Goal: Use online tool/utility: Utilize a website feature to perform a specific function

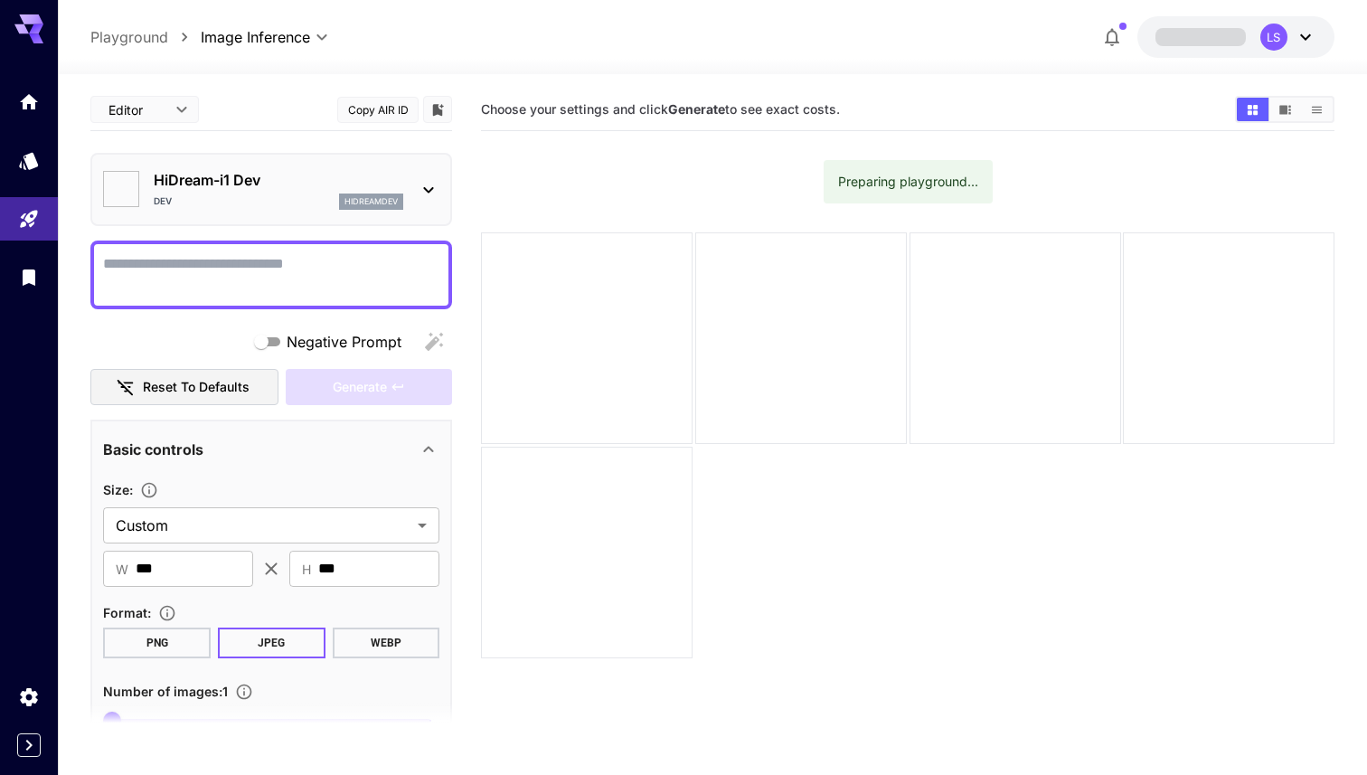
type input "*******"
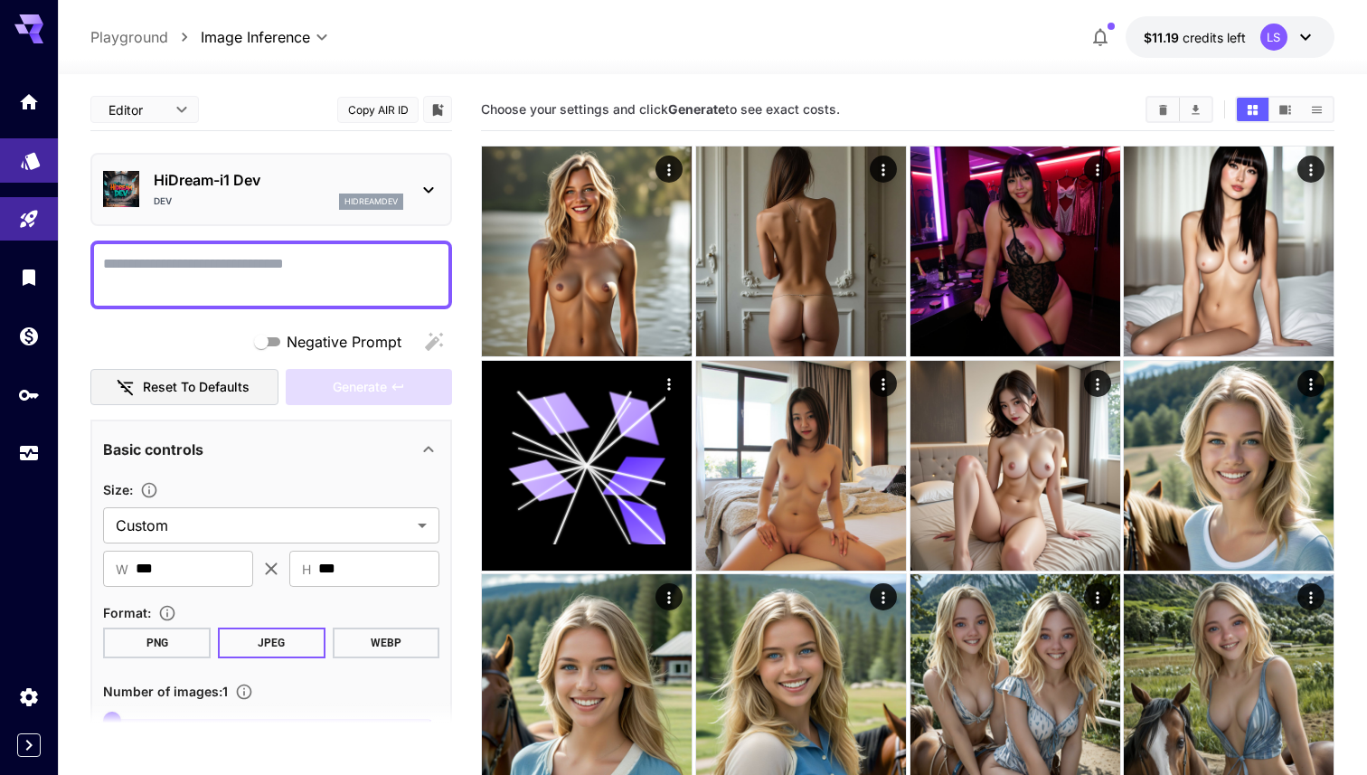
click at [24, 153] on icon "Models" at bounding box center [31, 156] width 22 height 22
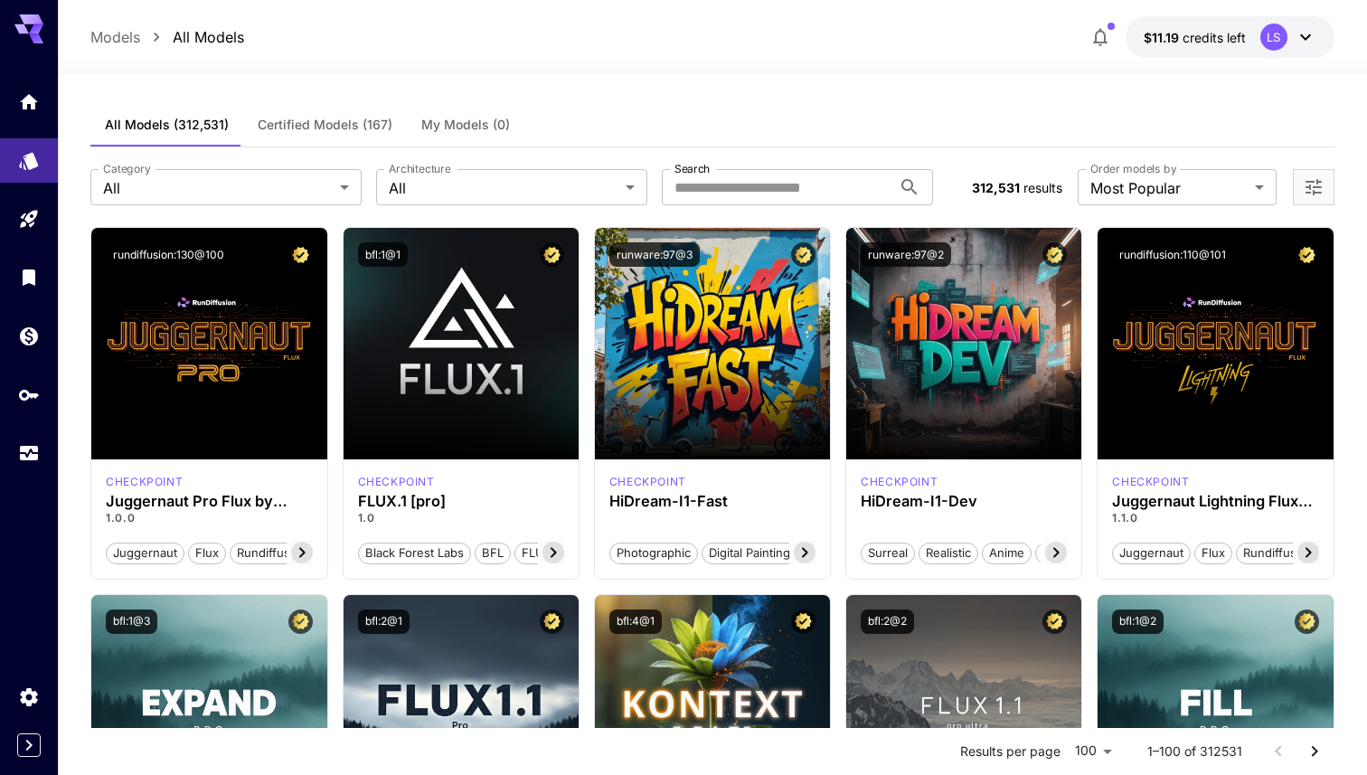
click at [815, 167] on div "**********" at bounding box center [712, 187] width 1244 height 80
click at [815, 170] on input "Search" at bounding box center [777, 187] width 230 height 36
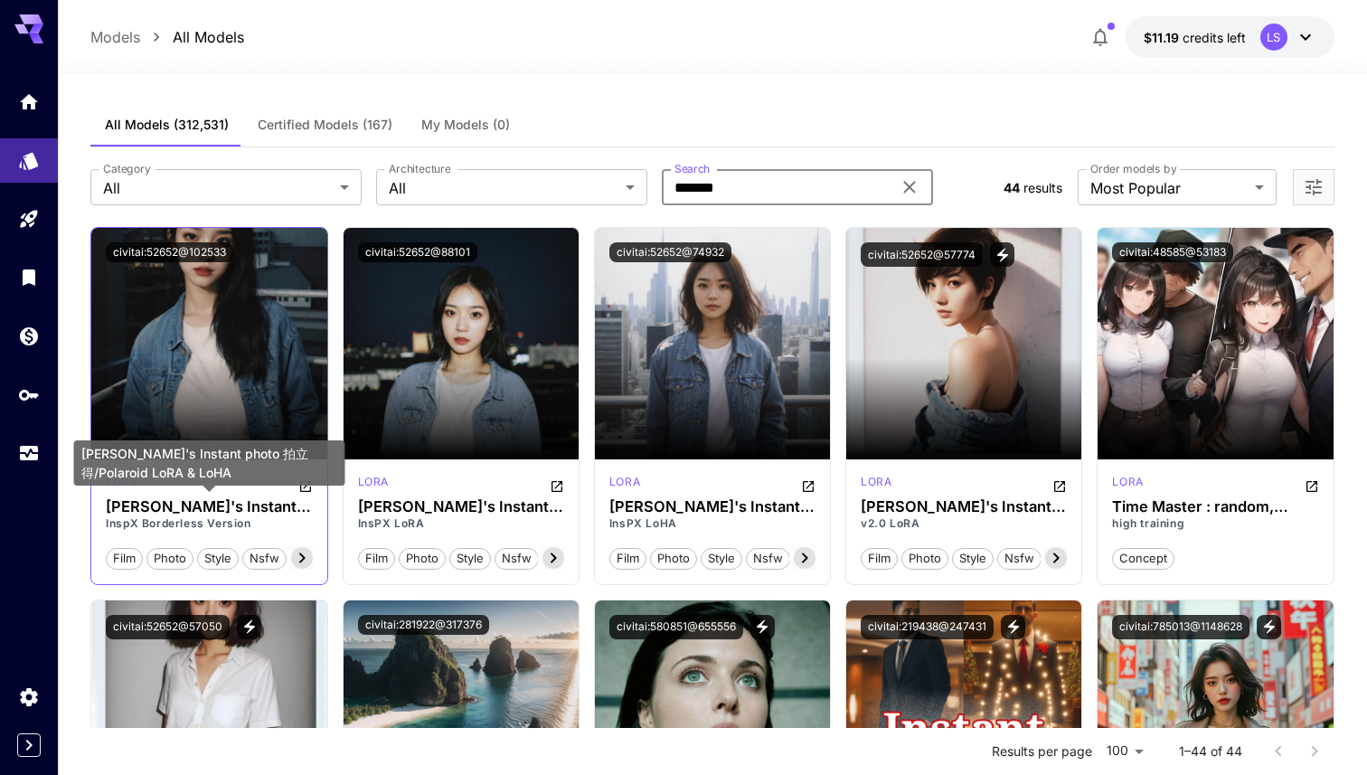
type input "*******"
click at [218, 510] on h3 "[PERSON_NAME]'s Instant photo 拍立得/Polaroid LoRA & LoHA" at bounding box center [209, 506] width 206 height 17
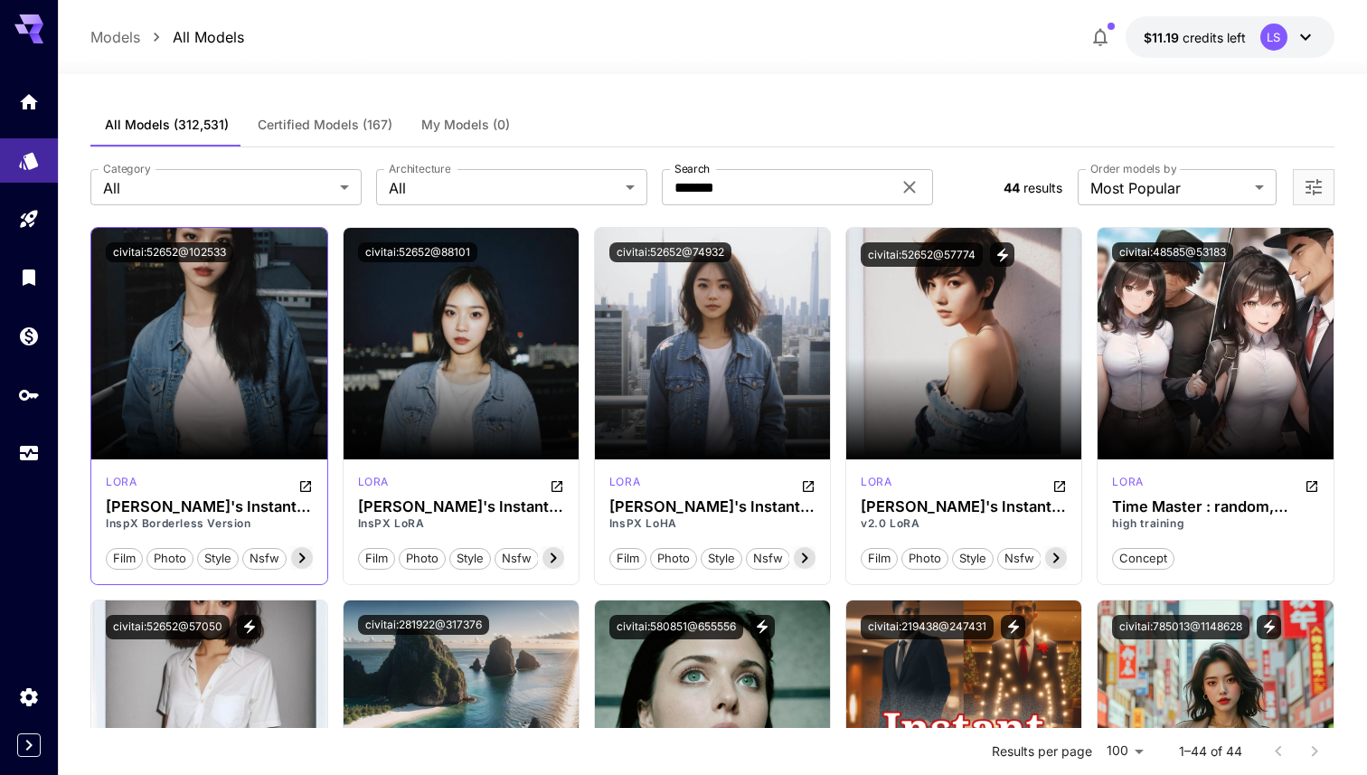
click at [297, 555] on icon at bounding box center [302, 558] width 22 height 22
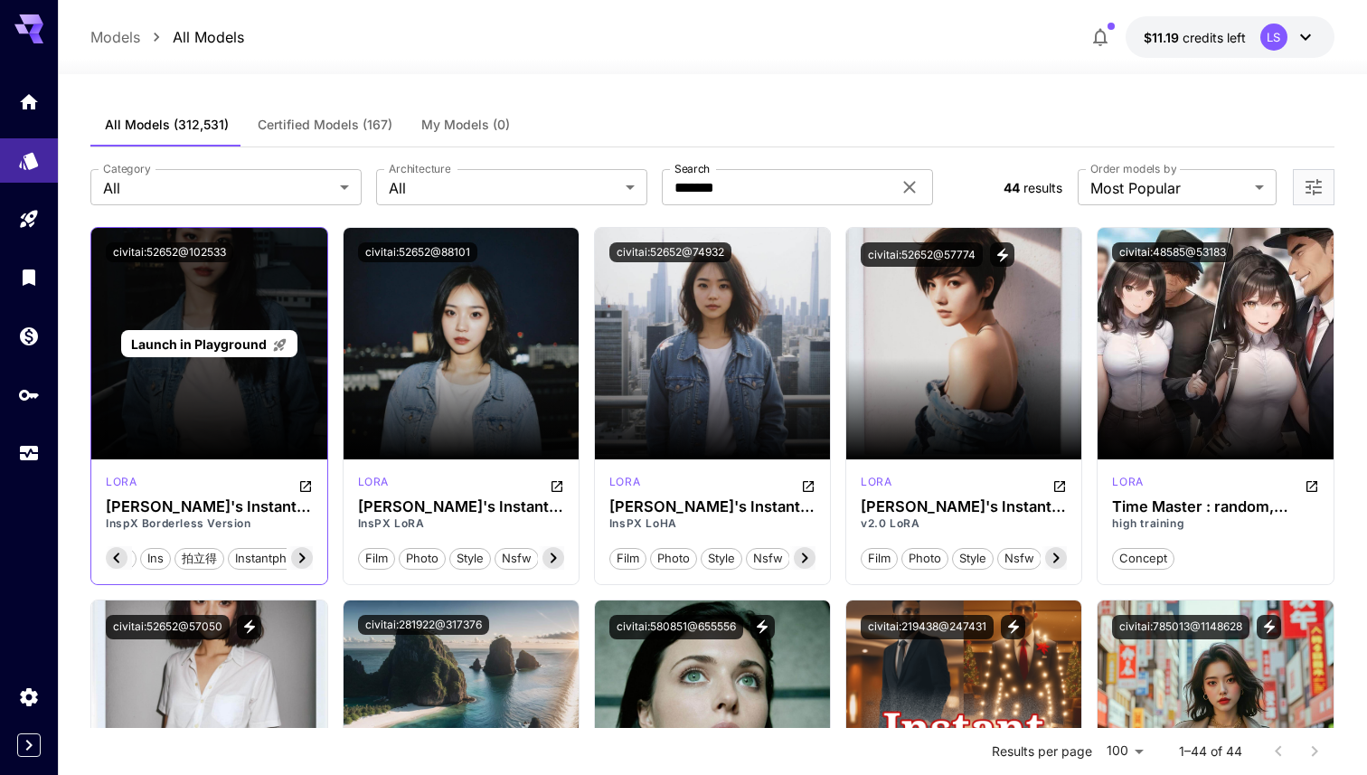
click at [207, 362] on div "Launch in Playground" at bounding box center [208, 343] width 235 height 231
click at [214, 344] on span "Launch in Playground" at bounding box center [199, 343] width 136 height 15
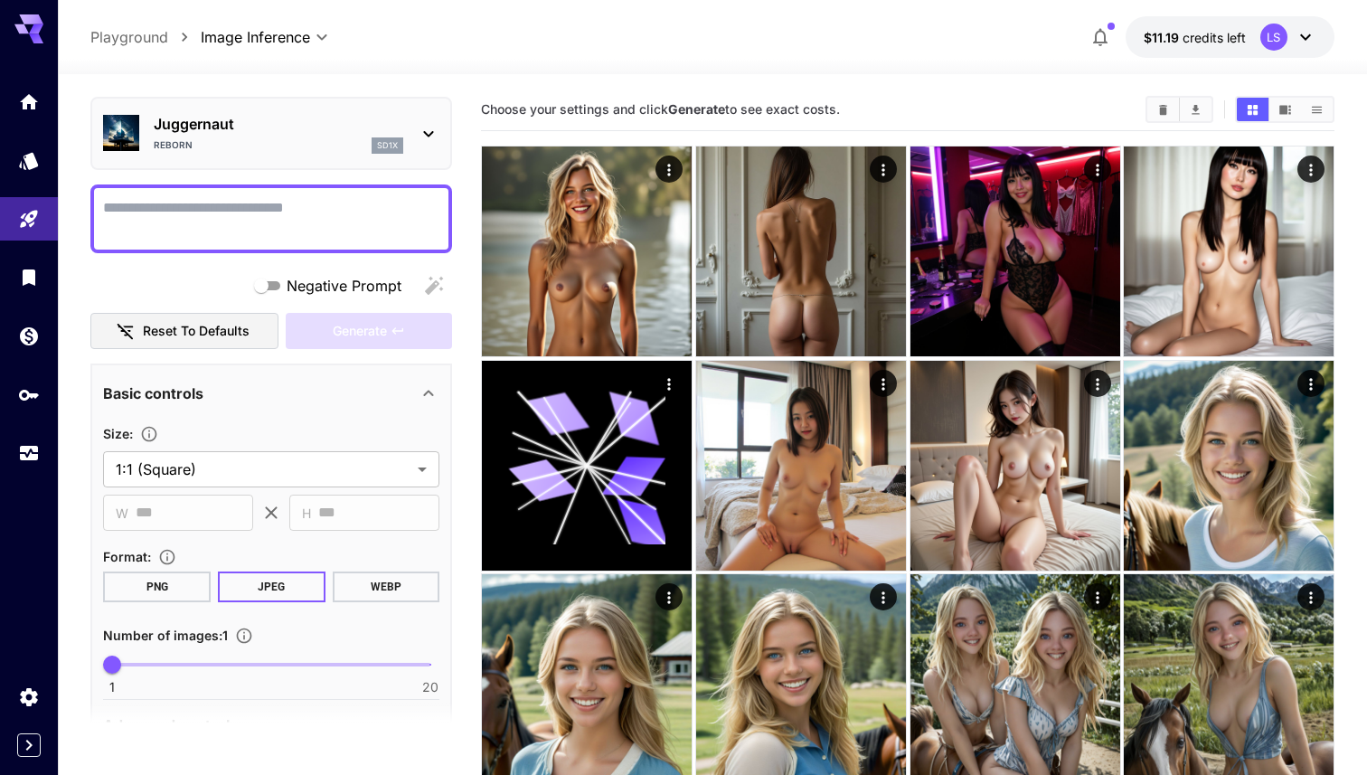
scroll to position [28, 0]
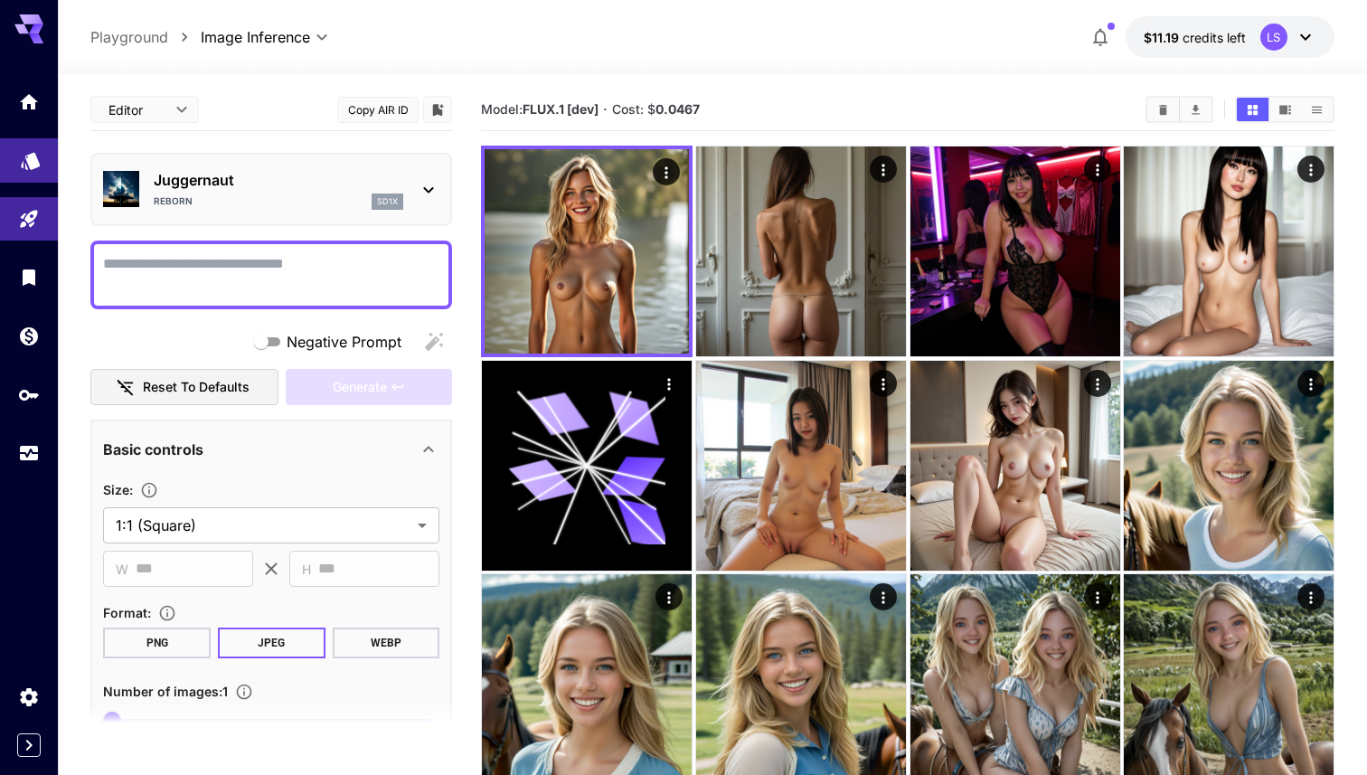
click at [15, 174] on link at bounding box center [29, 160] width 58 height 44
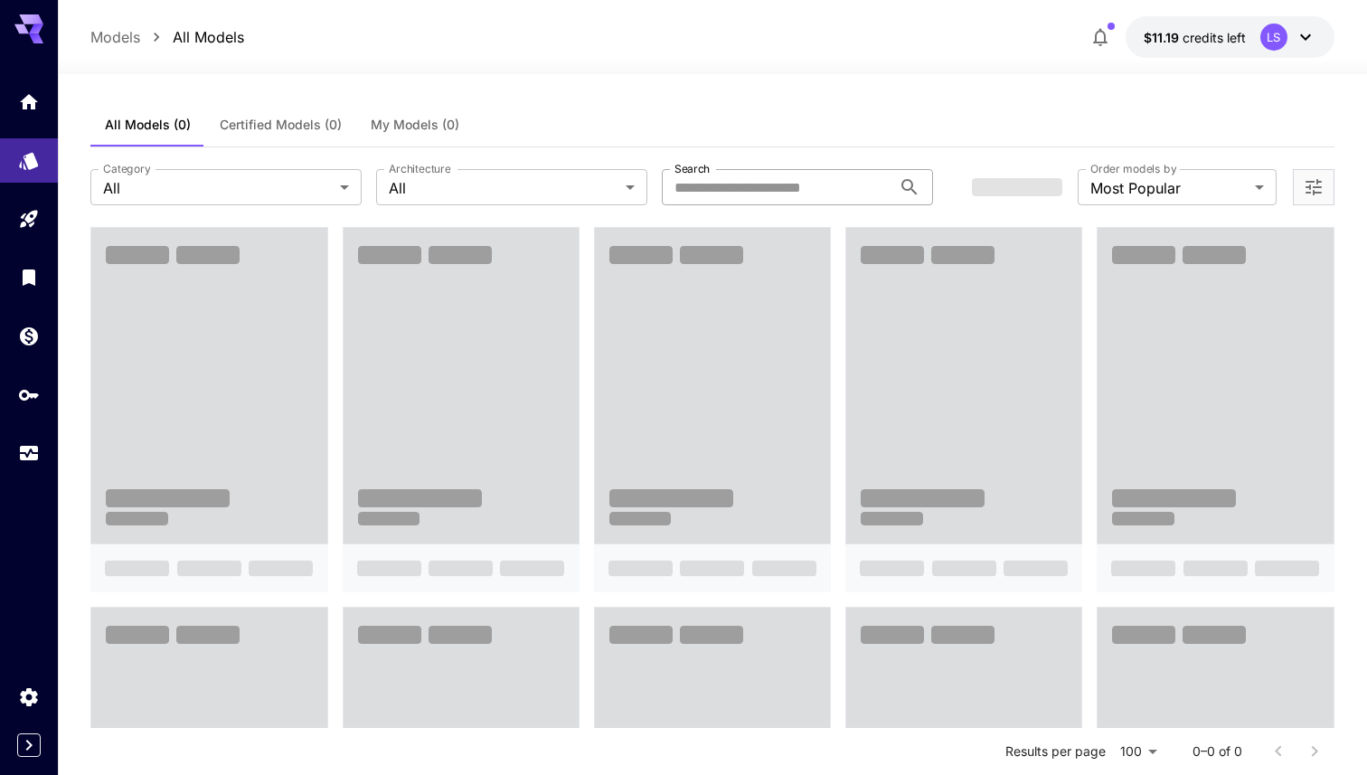
click at [801, 189] on input "Search" at bounding box center [777, 187] width 230 height 36
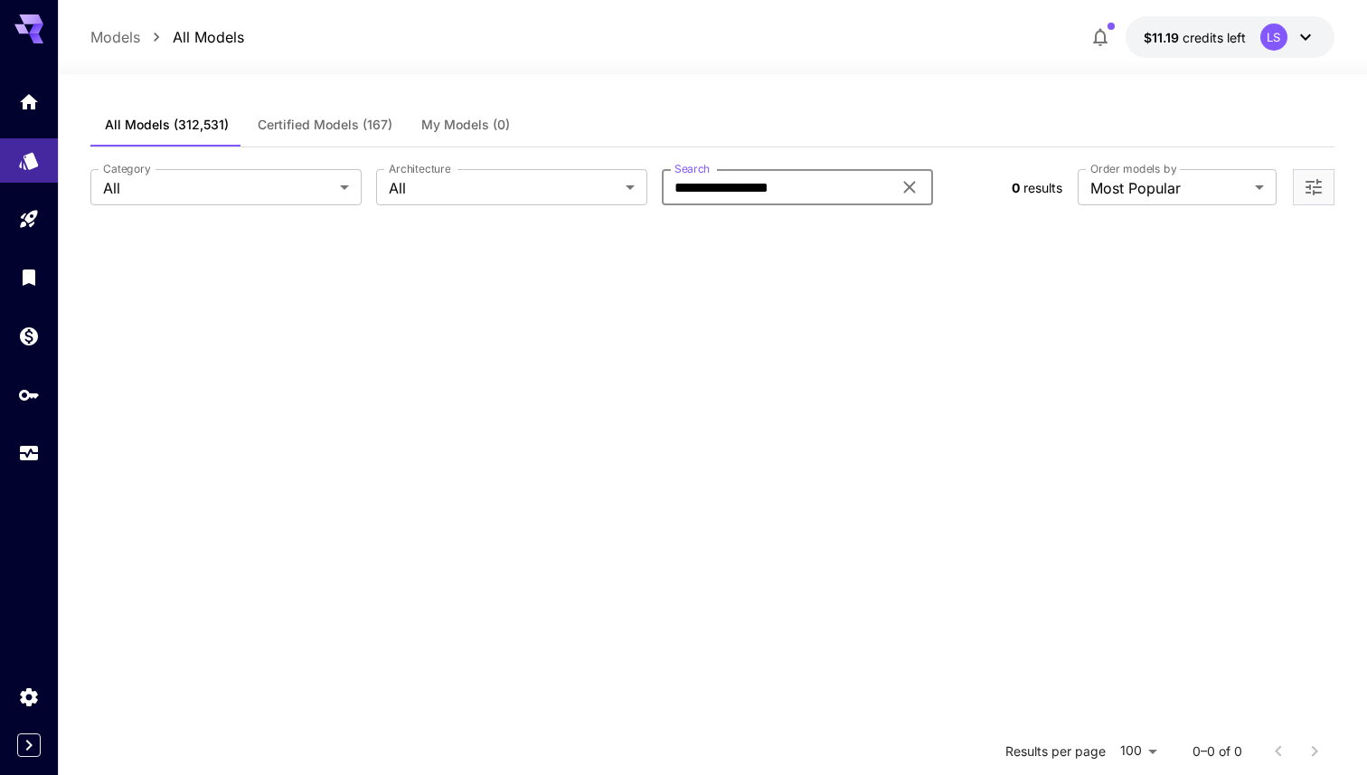
click at [809, 185] on input "**********" at bounding box center [777, 187] width 230 height 36
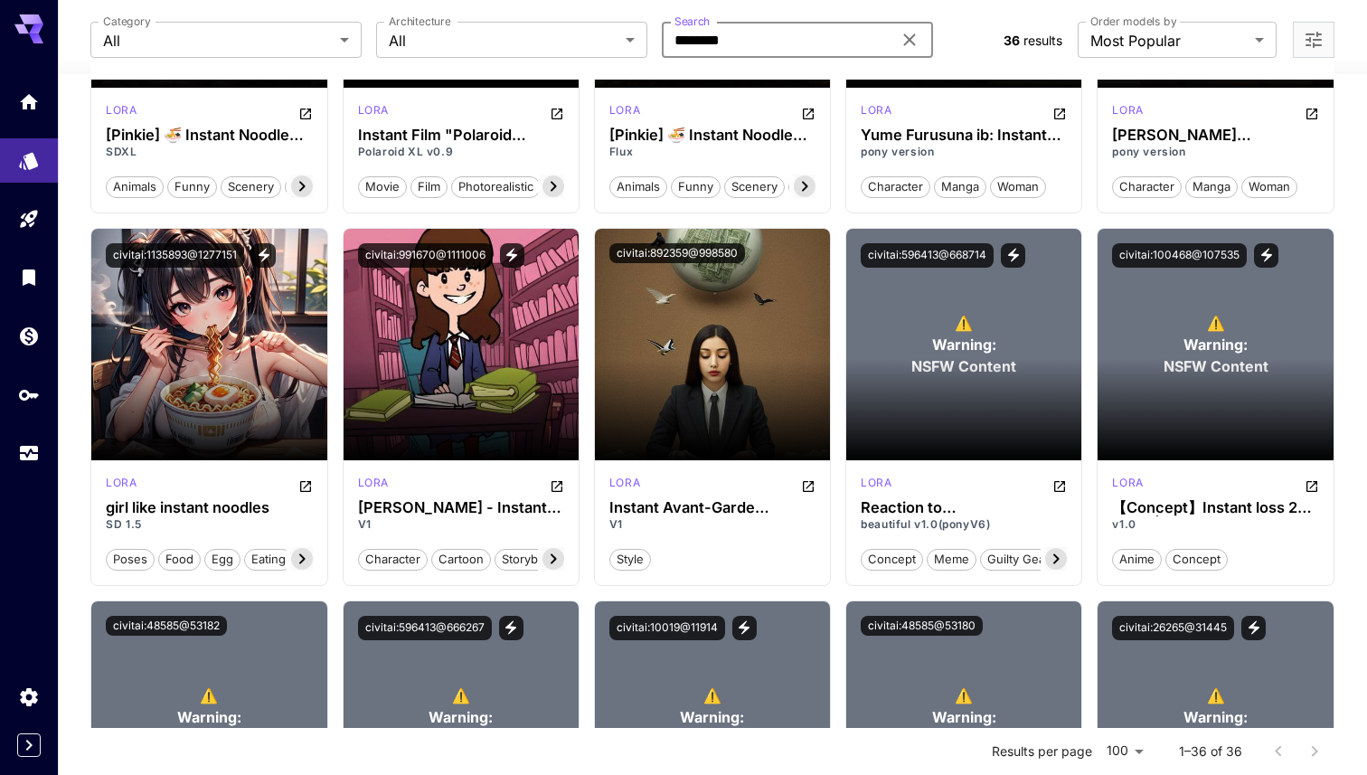
scroll to position [1838, 0]
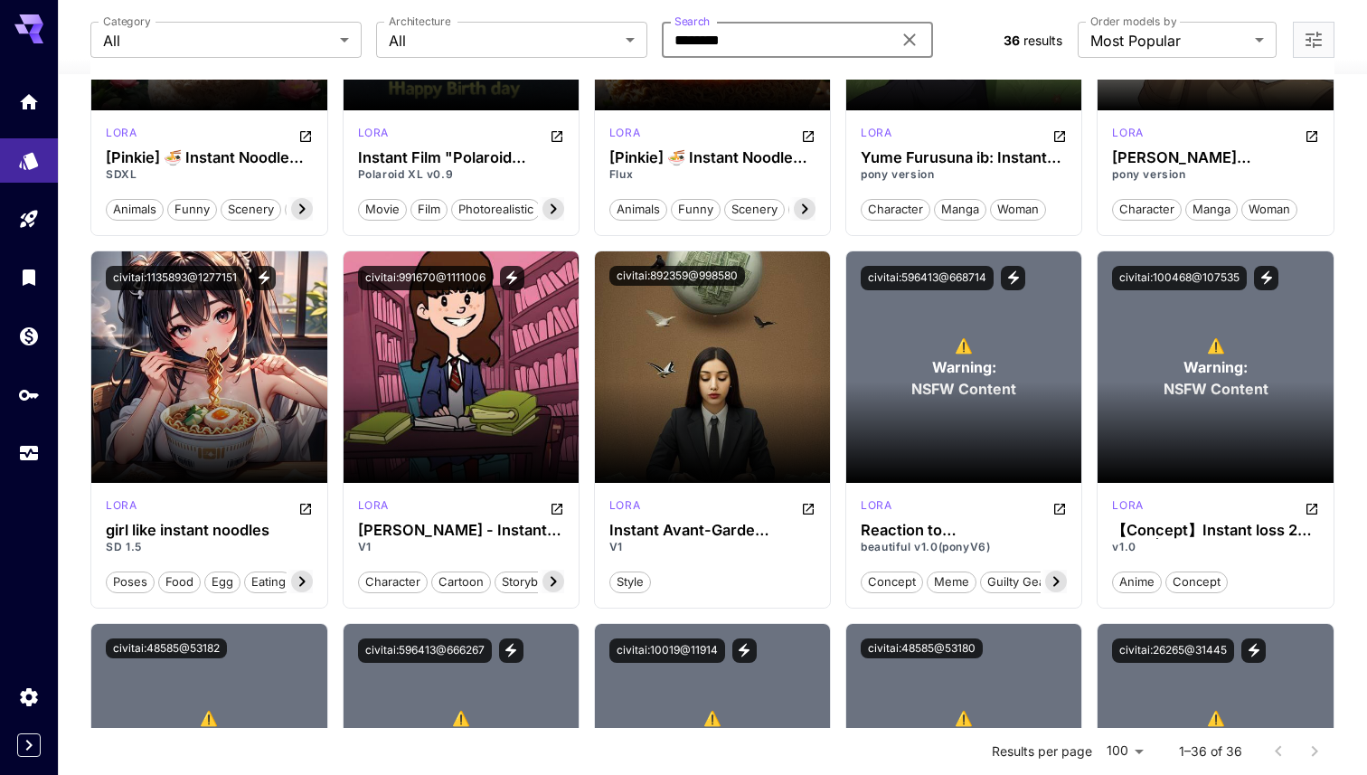
type input "*******"
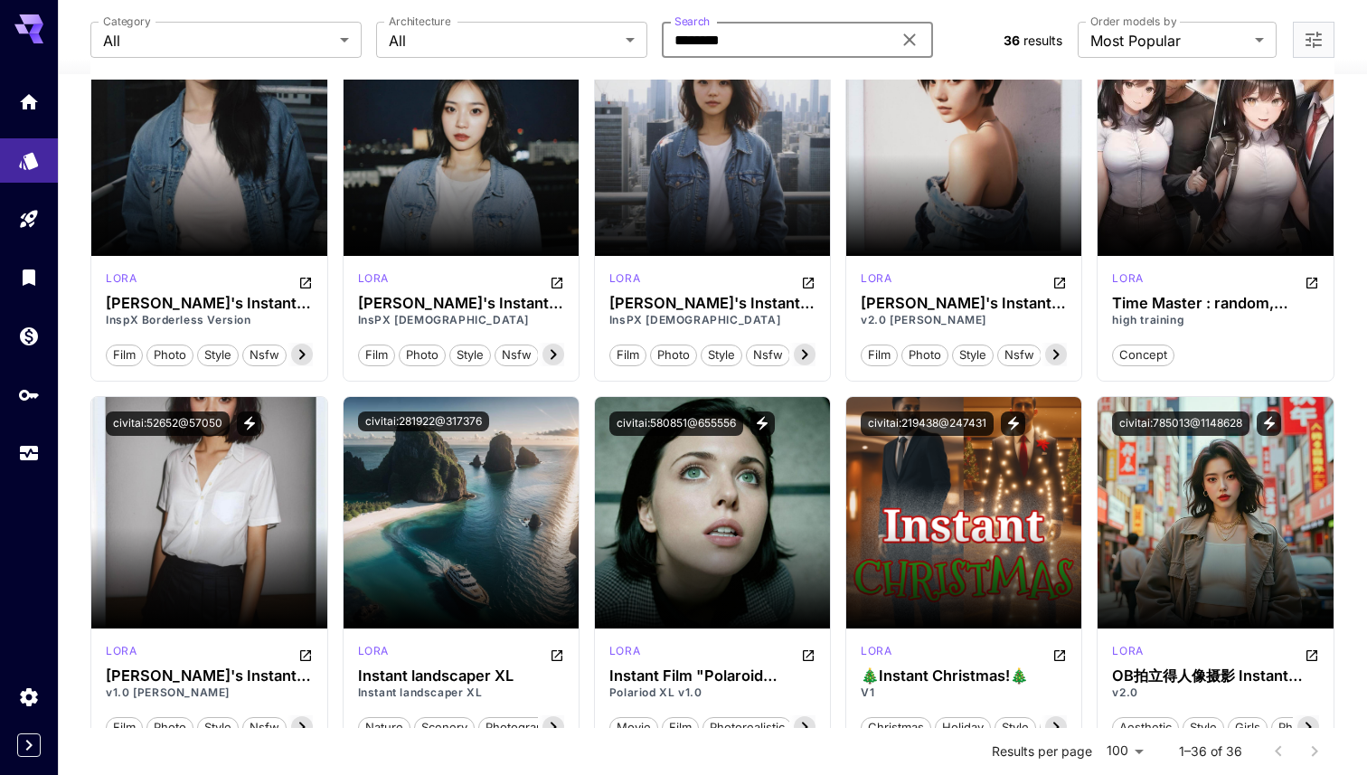
scroll to position [0, 0]
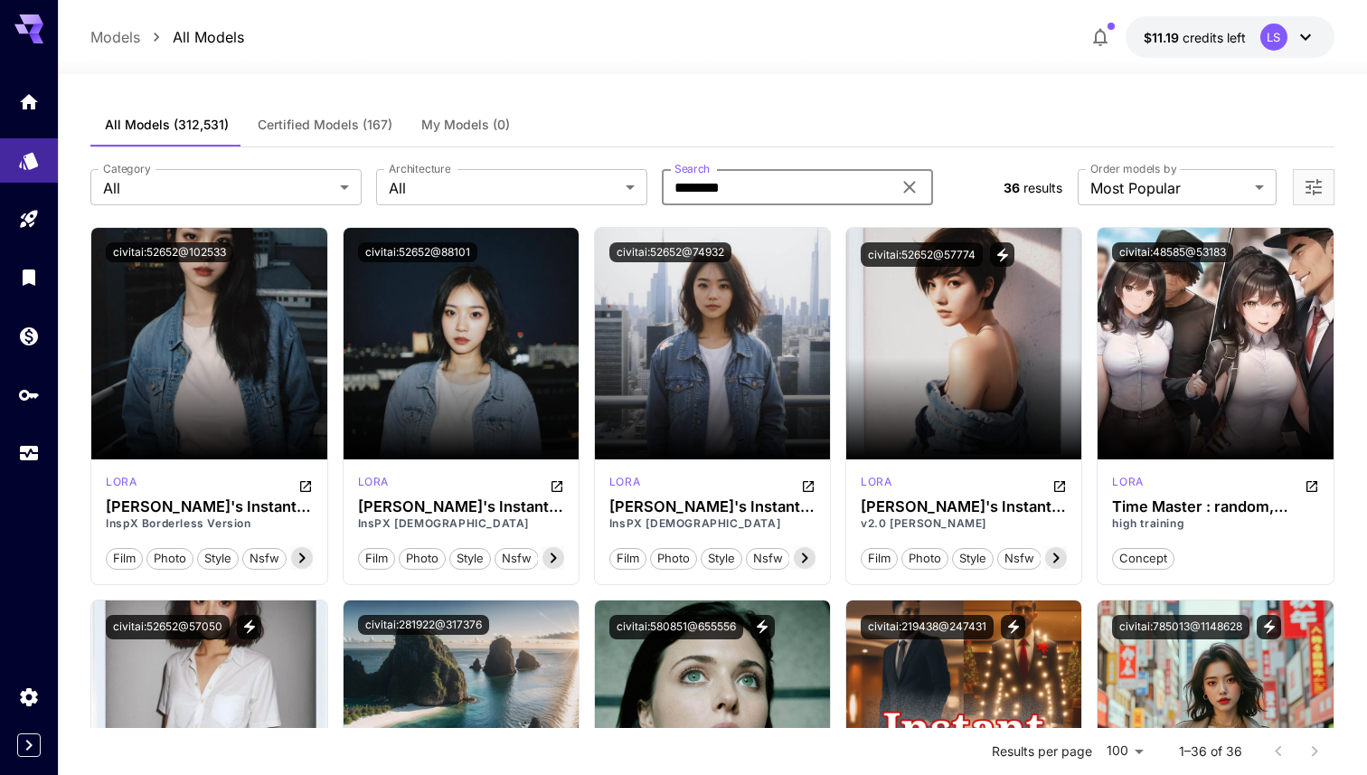
click at [352, 117] on span "Certified Models (167)" at bounding box center [325, 125] width 135 height 16
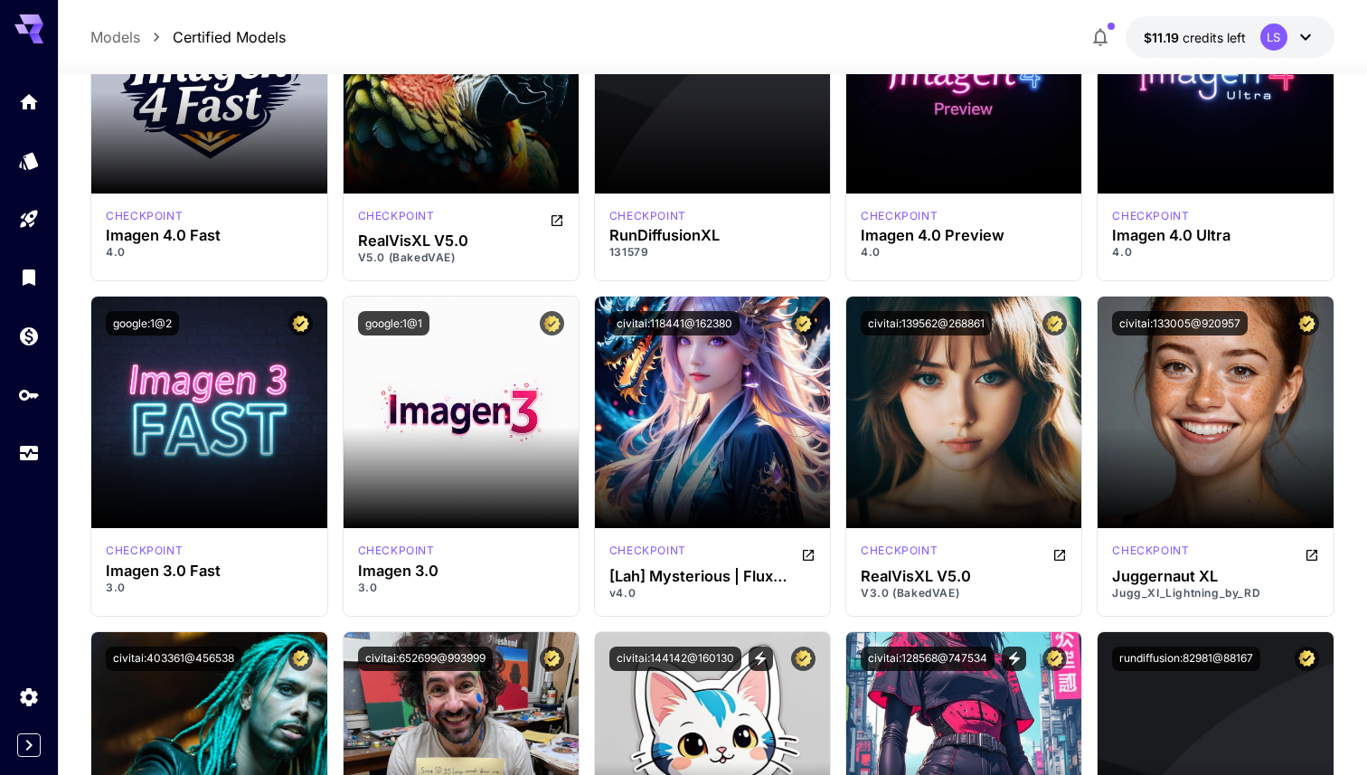
scroll to position [3804, 0]
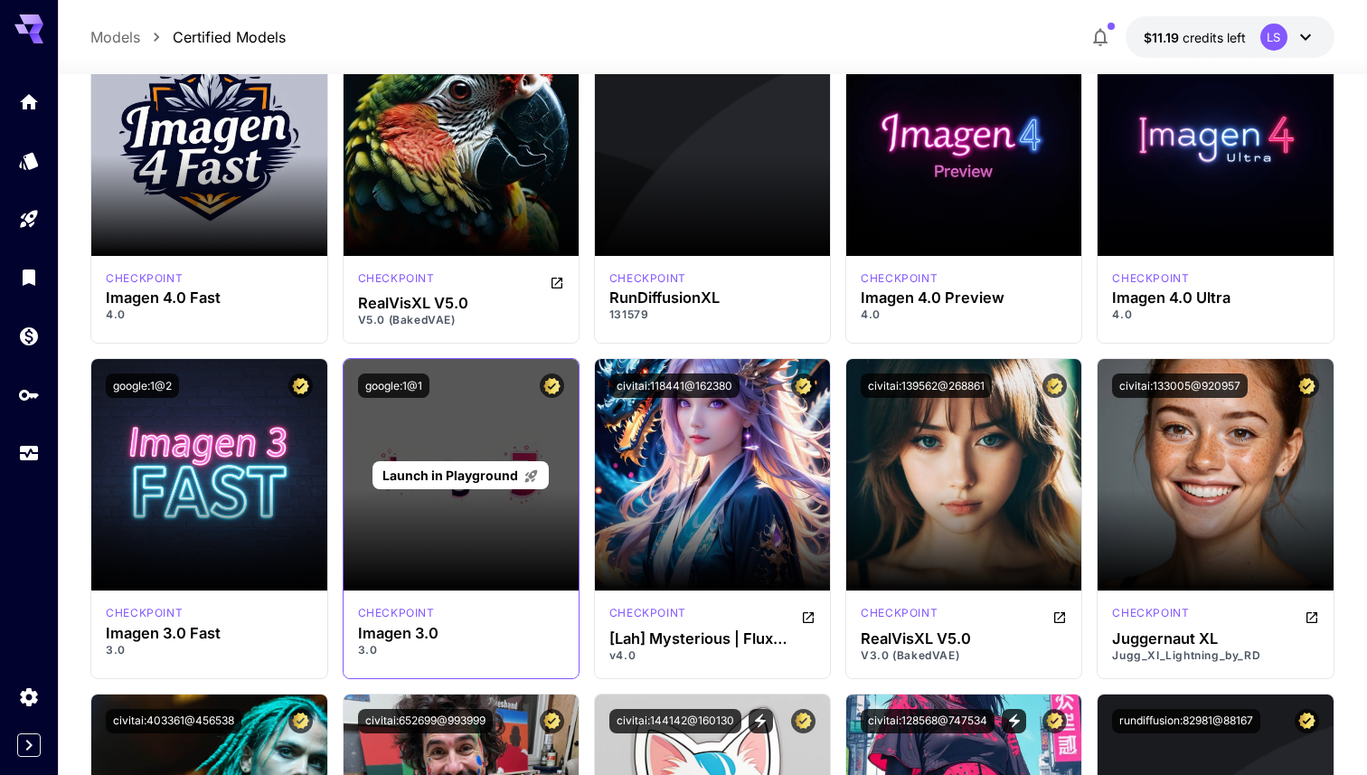
click at [481, 482] on span "Launch in Playground" at bounding box center [450, 474] width 136 height 15
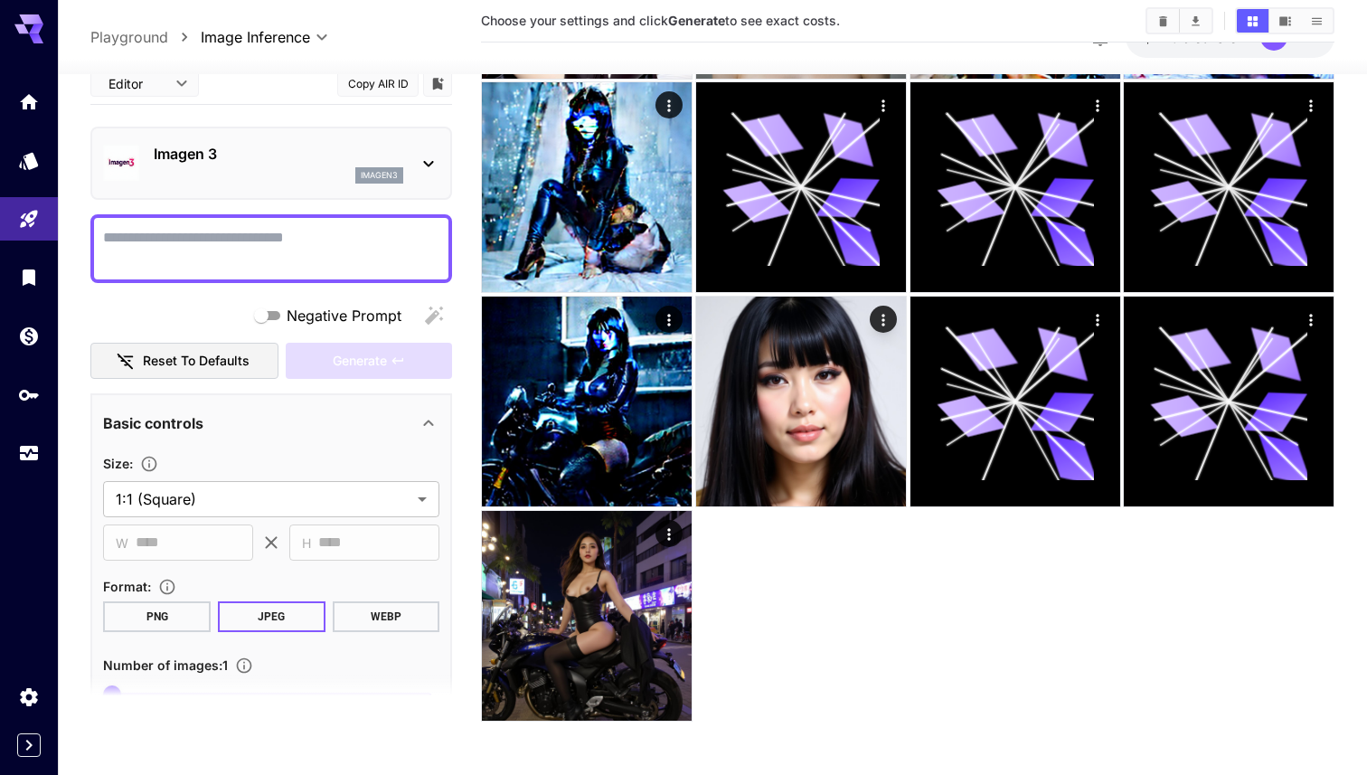
scroll to position [155, 0]
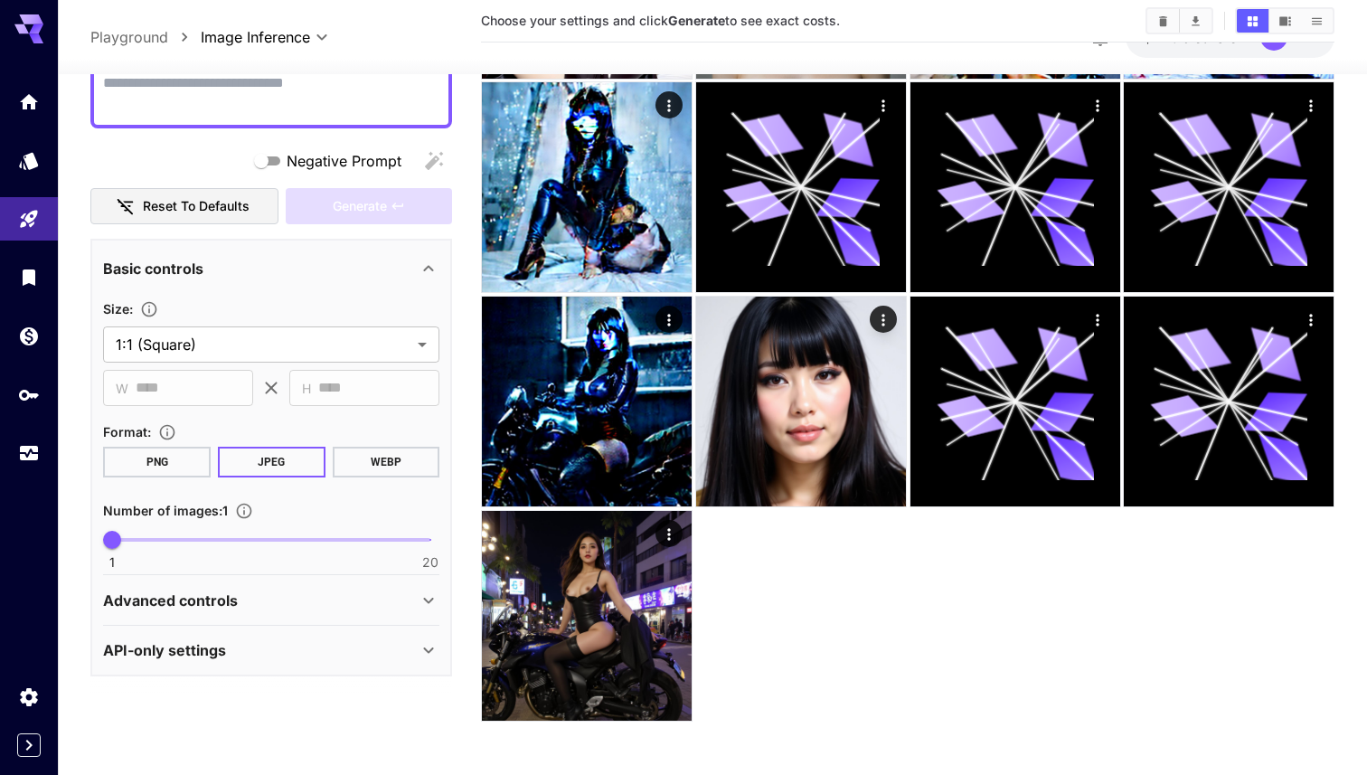
click at [191, 633] on div "API-only settings" at bounding box center [271, 649] width 336 height 43
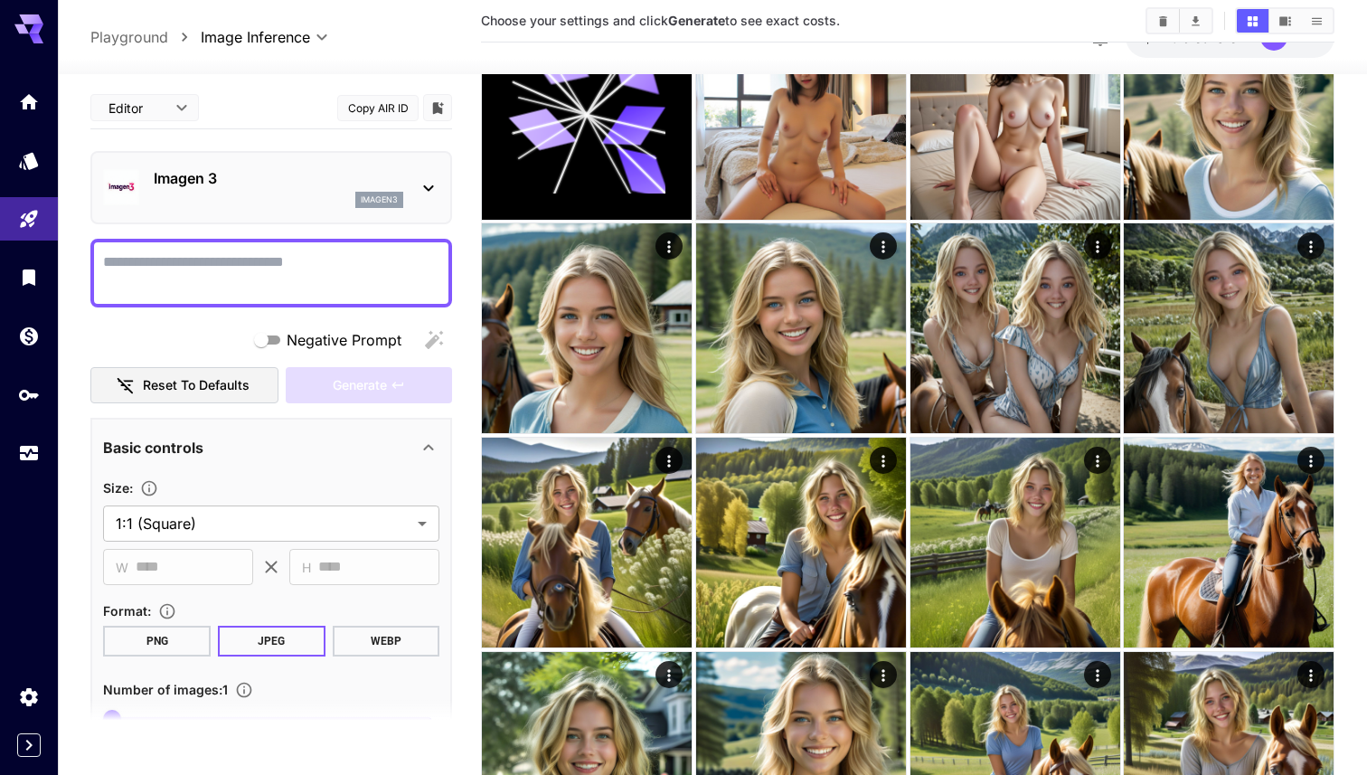
scroll to position [0, 0]
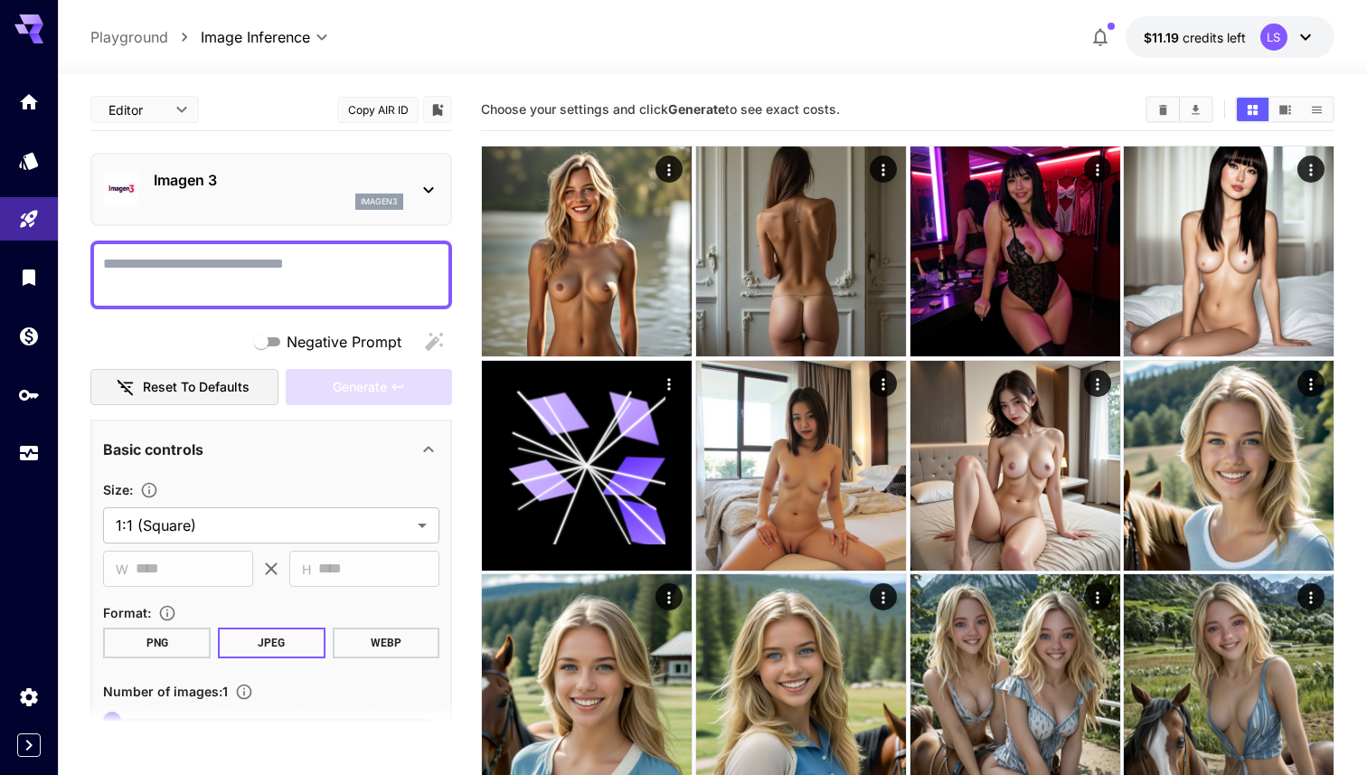
click at [353, 202] on div "imagen3" at bounding box center [279, 201] width 250 height 16
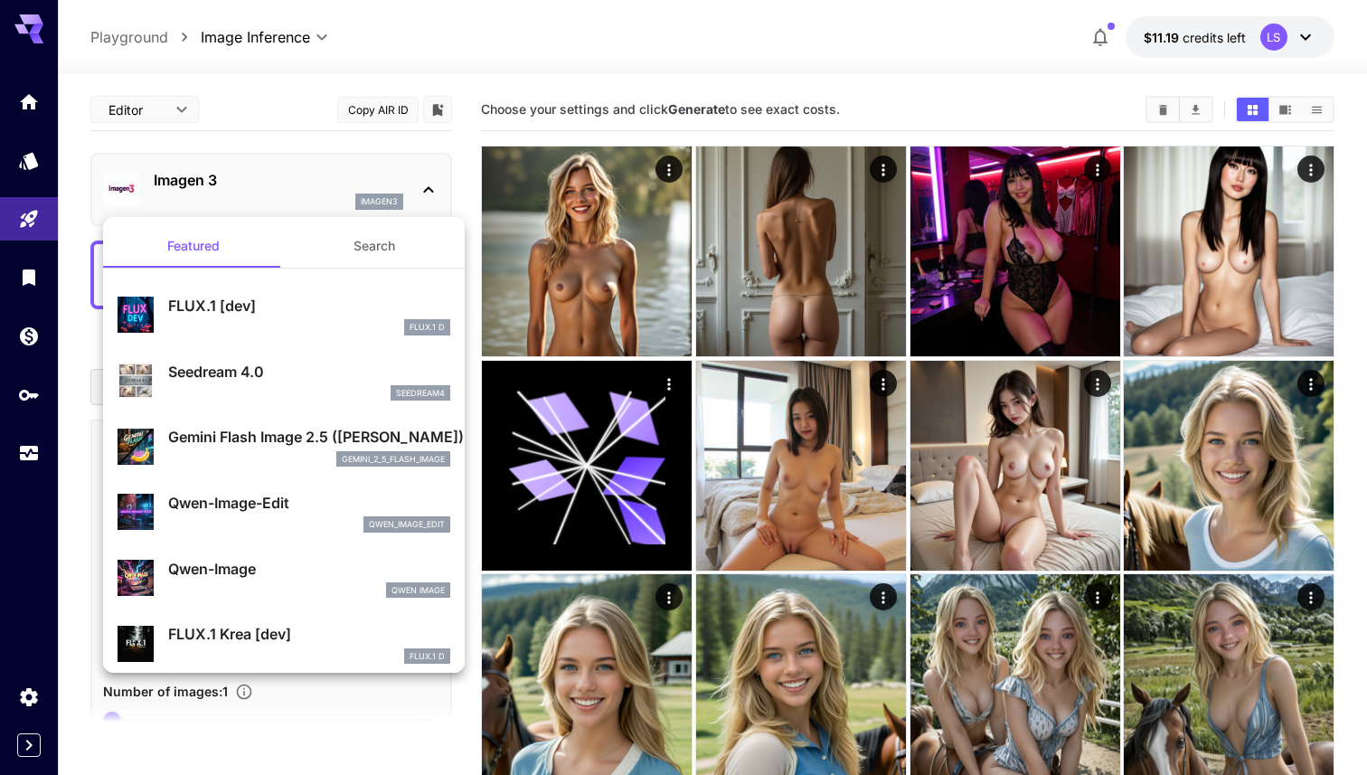
click at [219, 300] on p "FLUX.1 [dev]" at bounding box center [309, 306] width 282 height 22
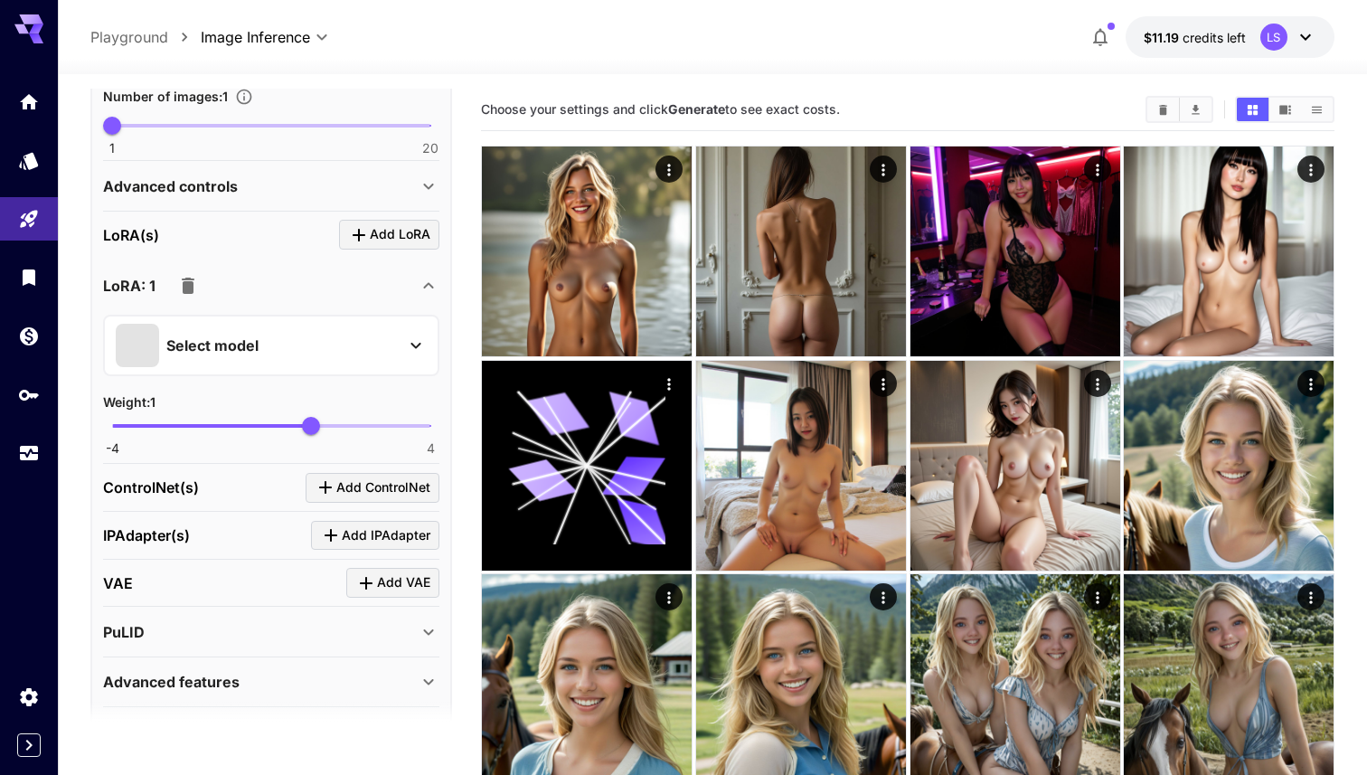
scroll to position [598, 0]
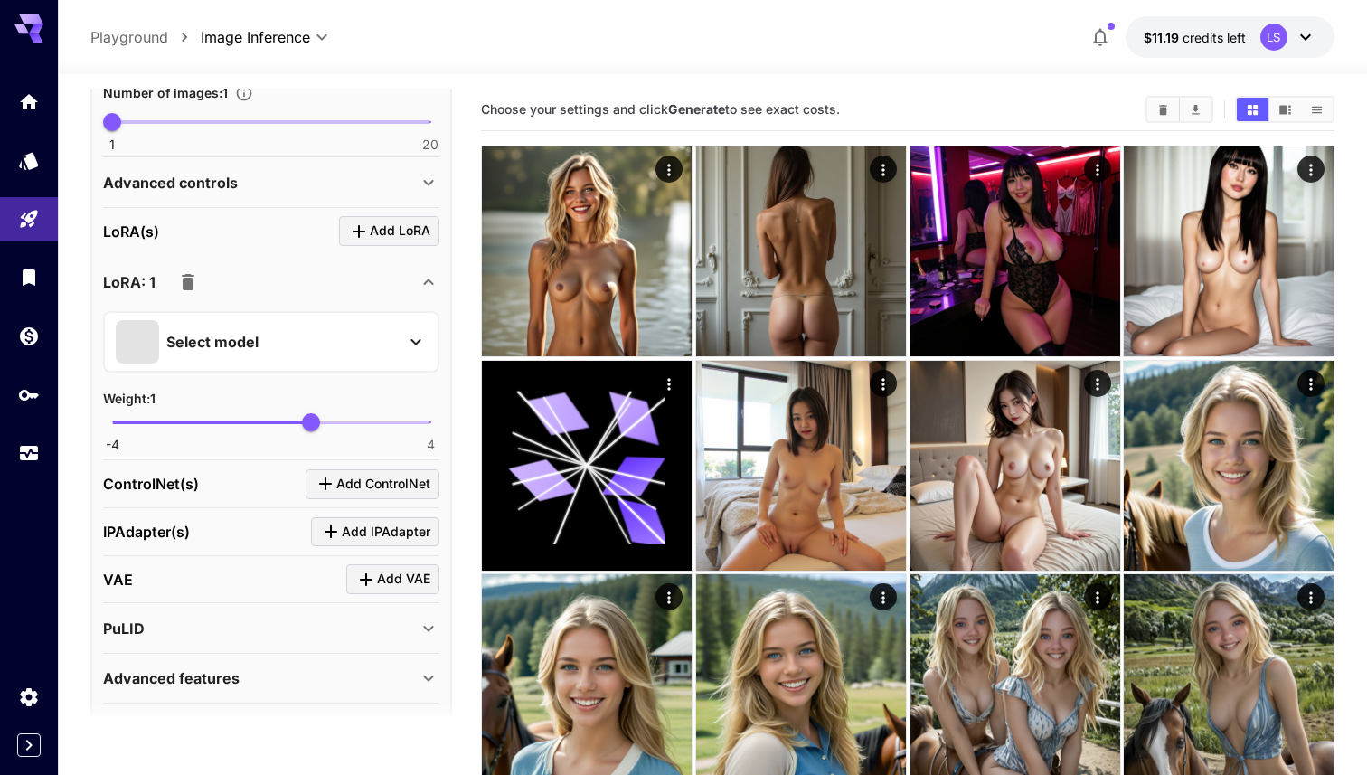
click at [289, 523] on div "IPAdapter(s) Add IPAdapter" at bounding box center [271, 532] width 336 height 30
click at [341, 523] on icon "Click to add IPAdapter" at bounding box center [331, 532] width 22 height 22
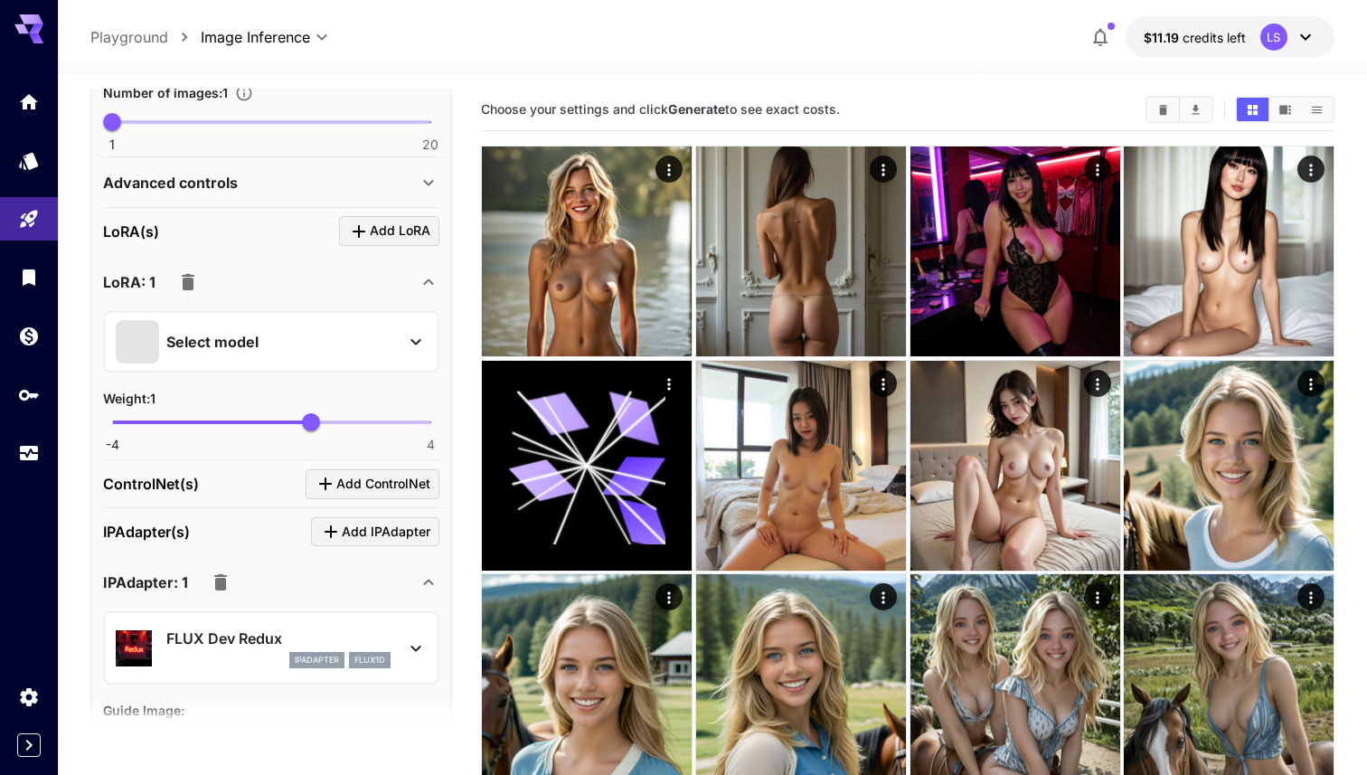
scroll to position [692, 0]
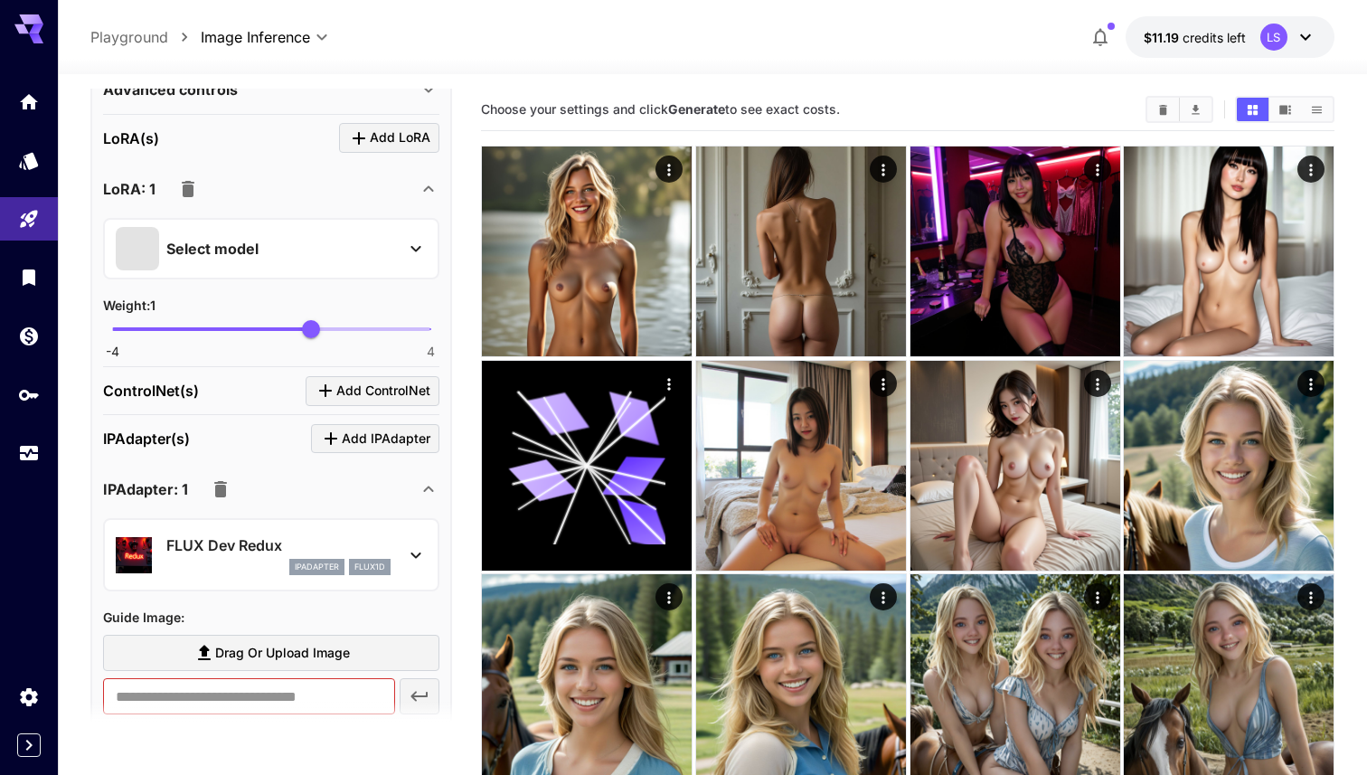
click at [317, 541] on p "FLUX Dev Redux" at bounding box center [278, 545] width 224 height 22
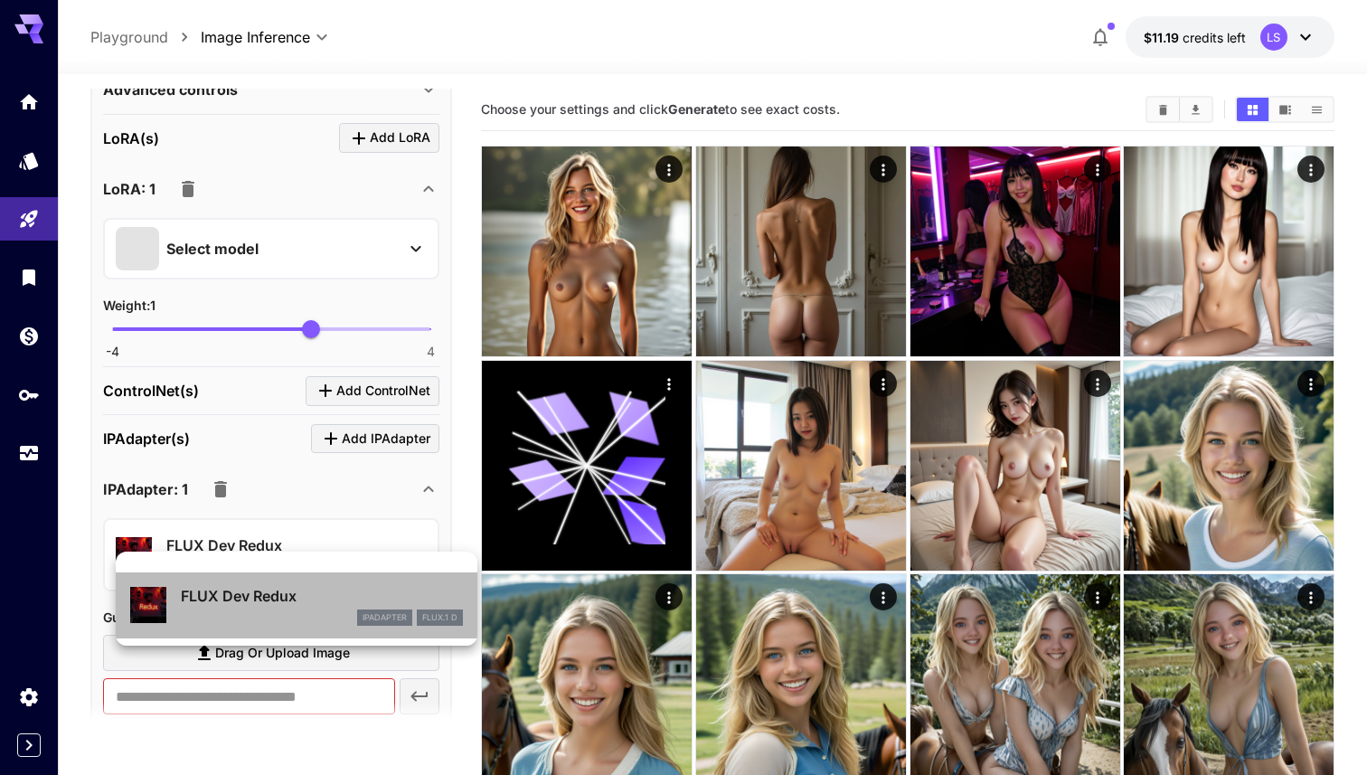
click at [298, 577] on li "FLUX Dev Redux ipAdapter FLUX.1 D" at bounding box center [297, 605] width 362 height 66
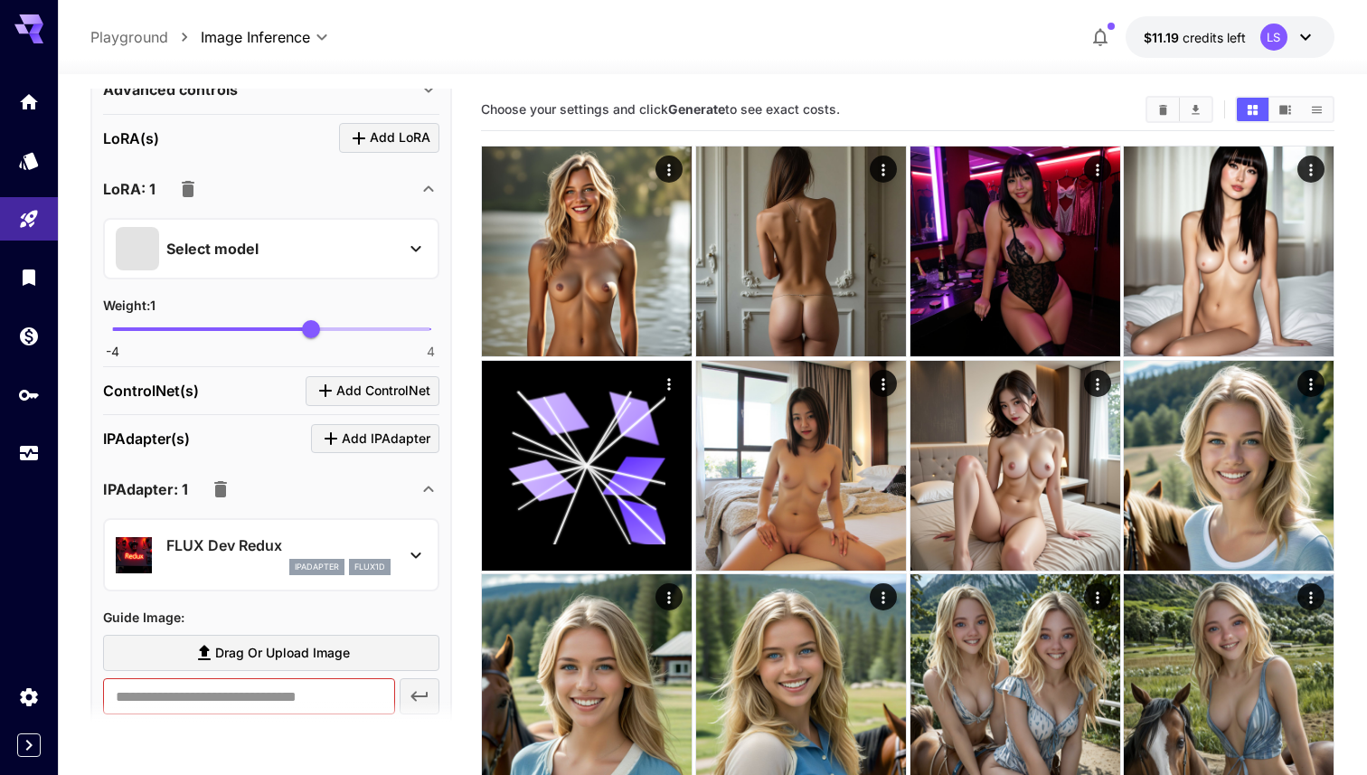
click at [202, 486] on button "button" at bounding box center [220, 489] width 36 height 36
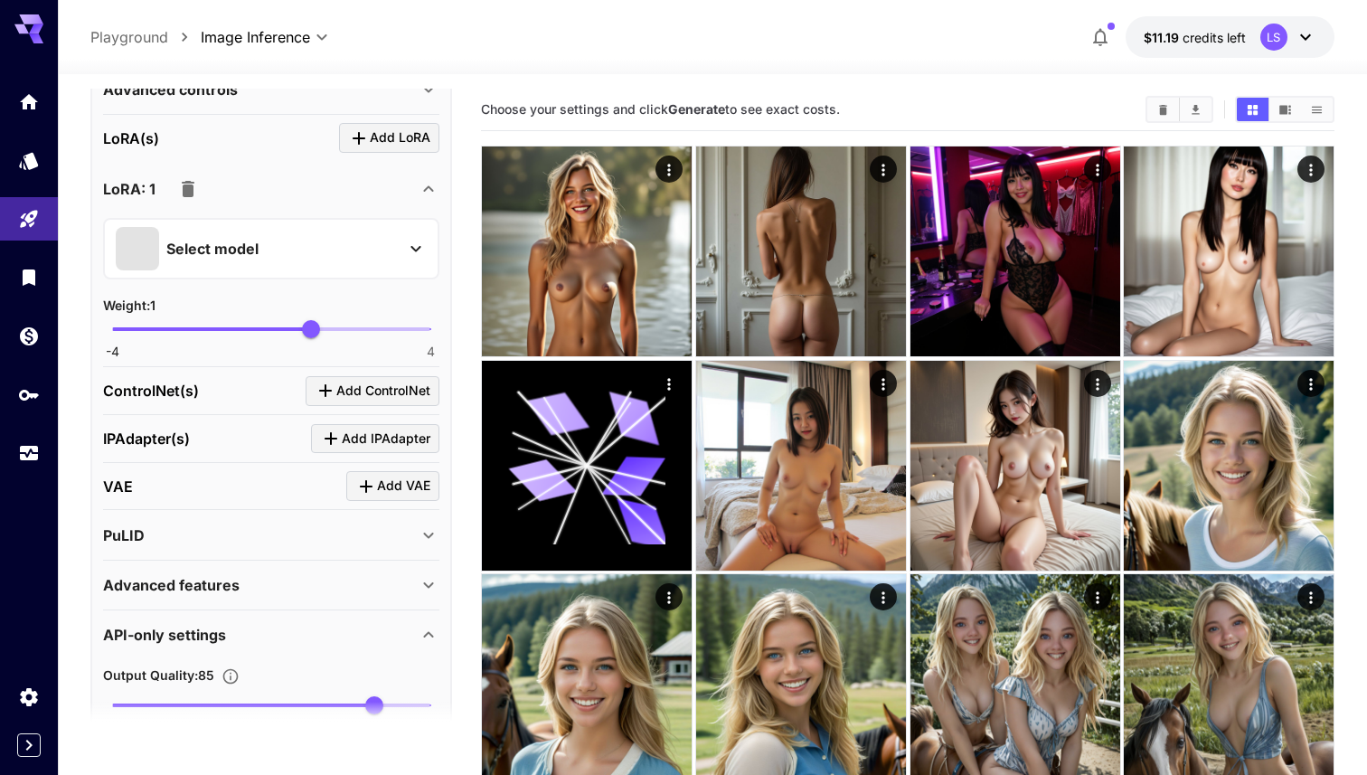
click at [277, 533] on div "PuLID" at bounding box center [260, 535] width 315 height 22
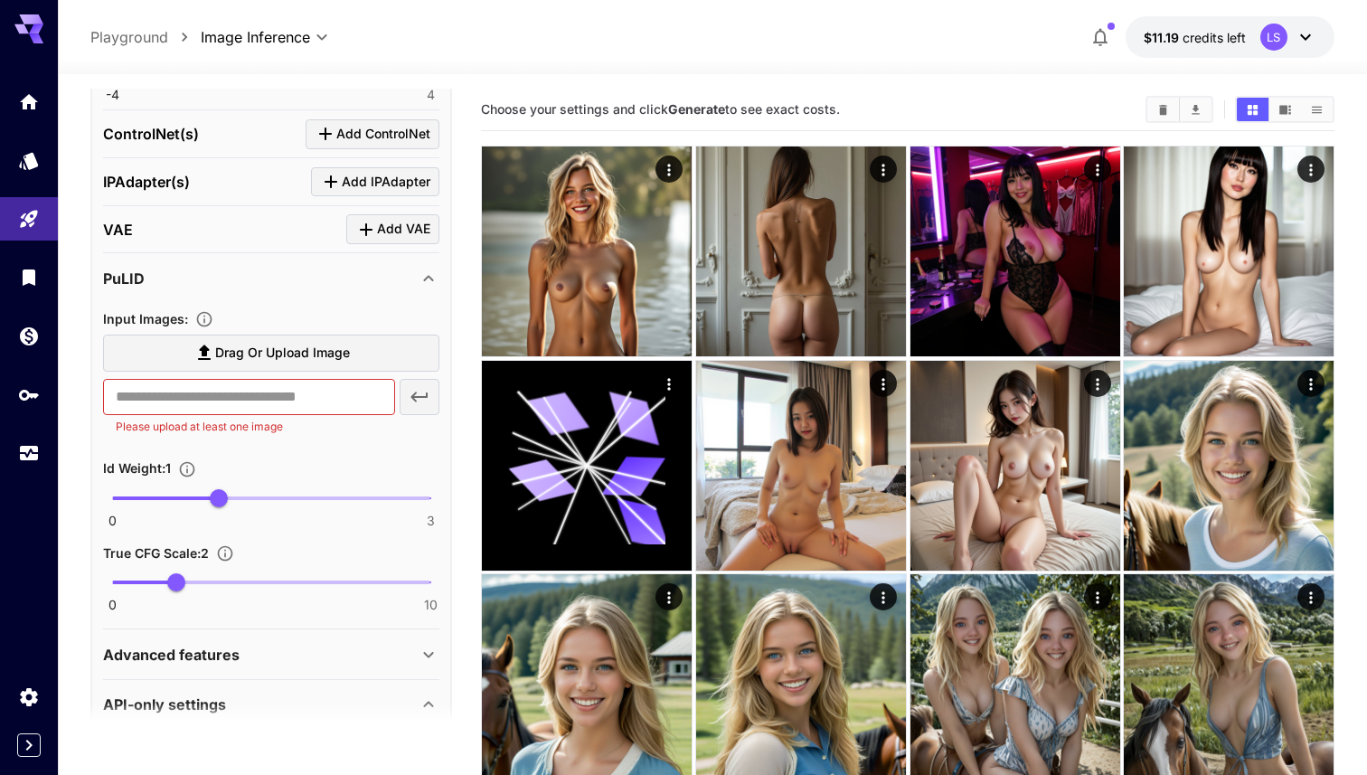
scroll to position [938, 0]
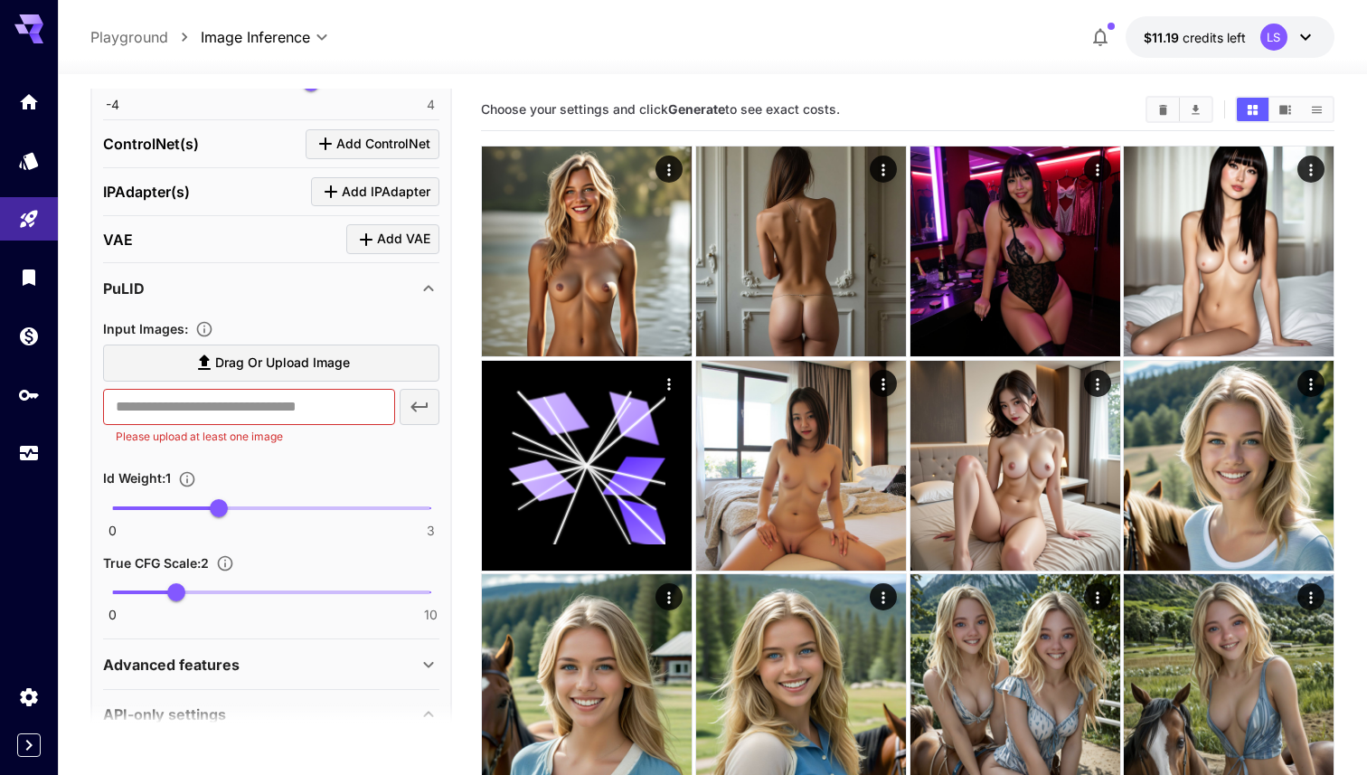
click at [340, 293] on div "PuLID" at bounding box center [260, 289] width 315 height 22
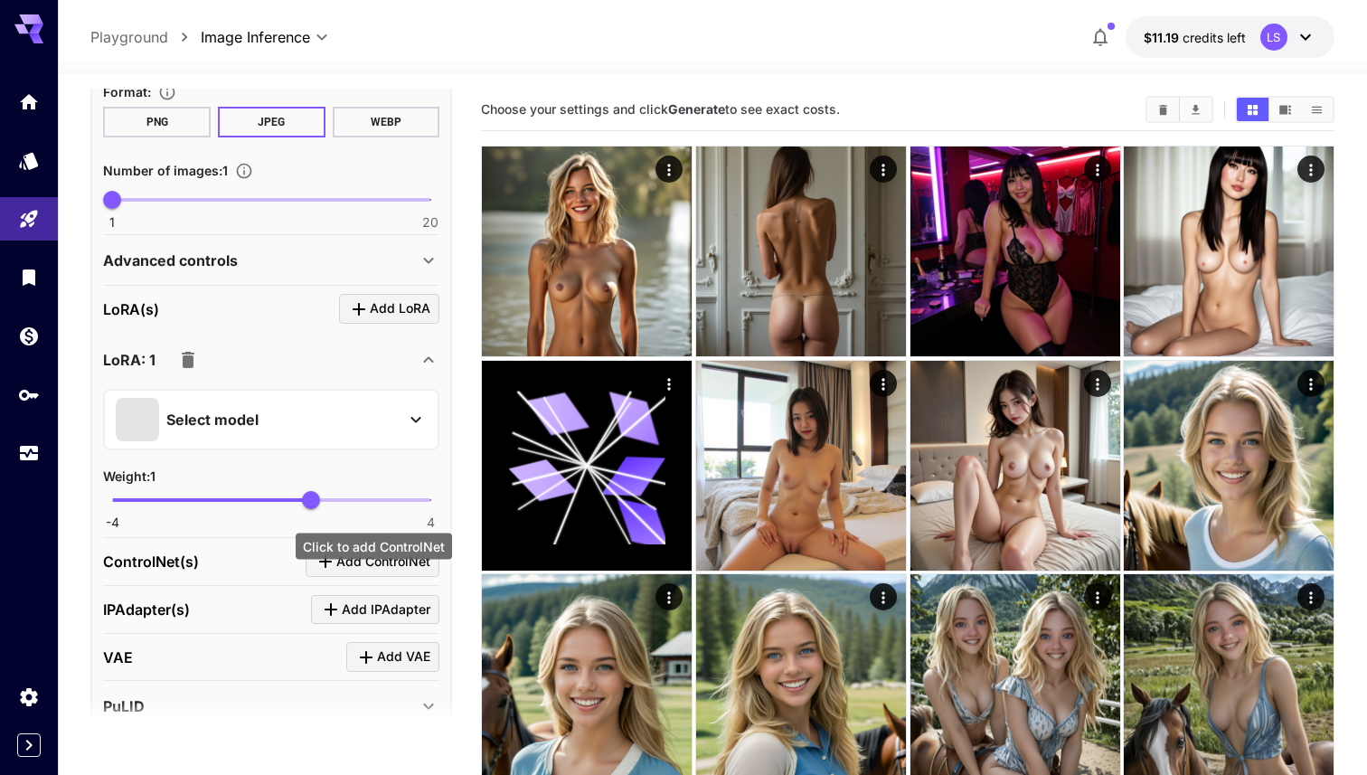
scroll to position [513, 0]
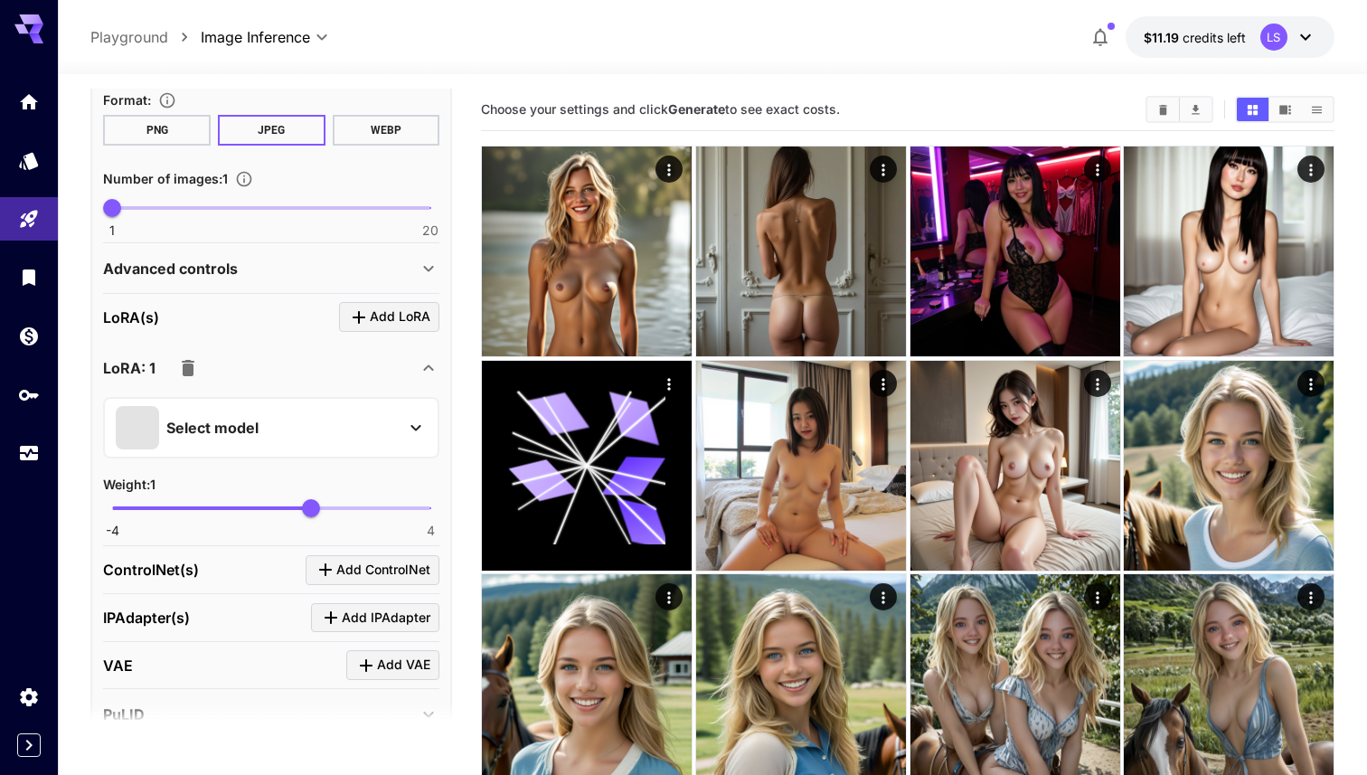
click at [315, 408] on div "Select model" at bounding box center [257, 427] width 282 height 43
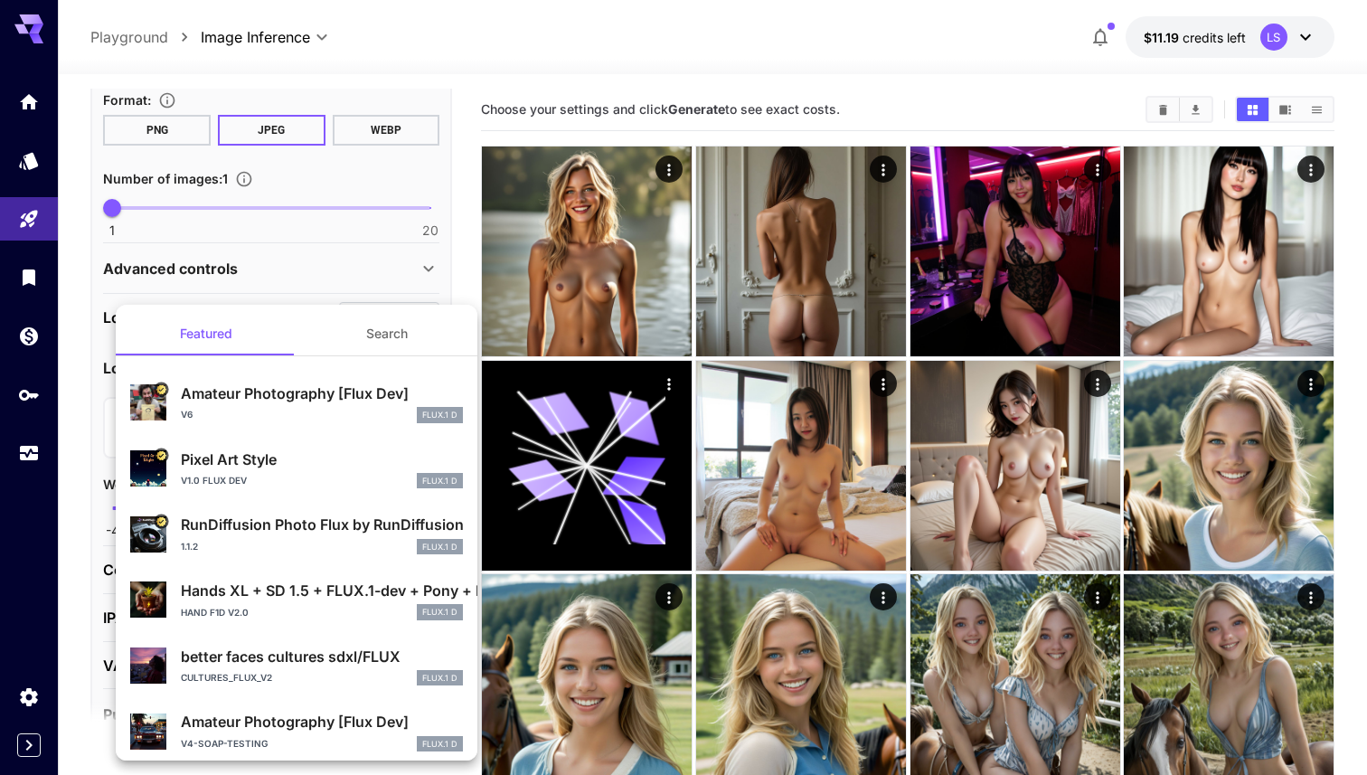
click at [201, 413] on div "v6 FLUX.1 D" at bounding box center [322, 415] width 282 height 16
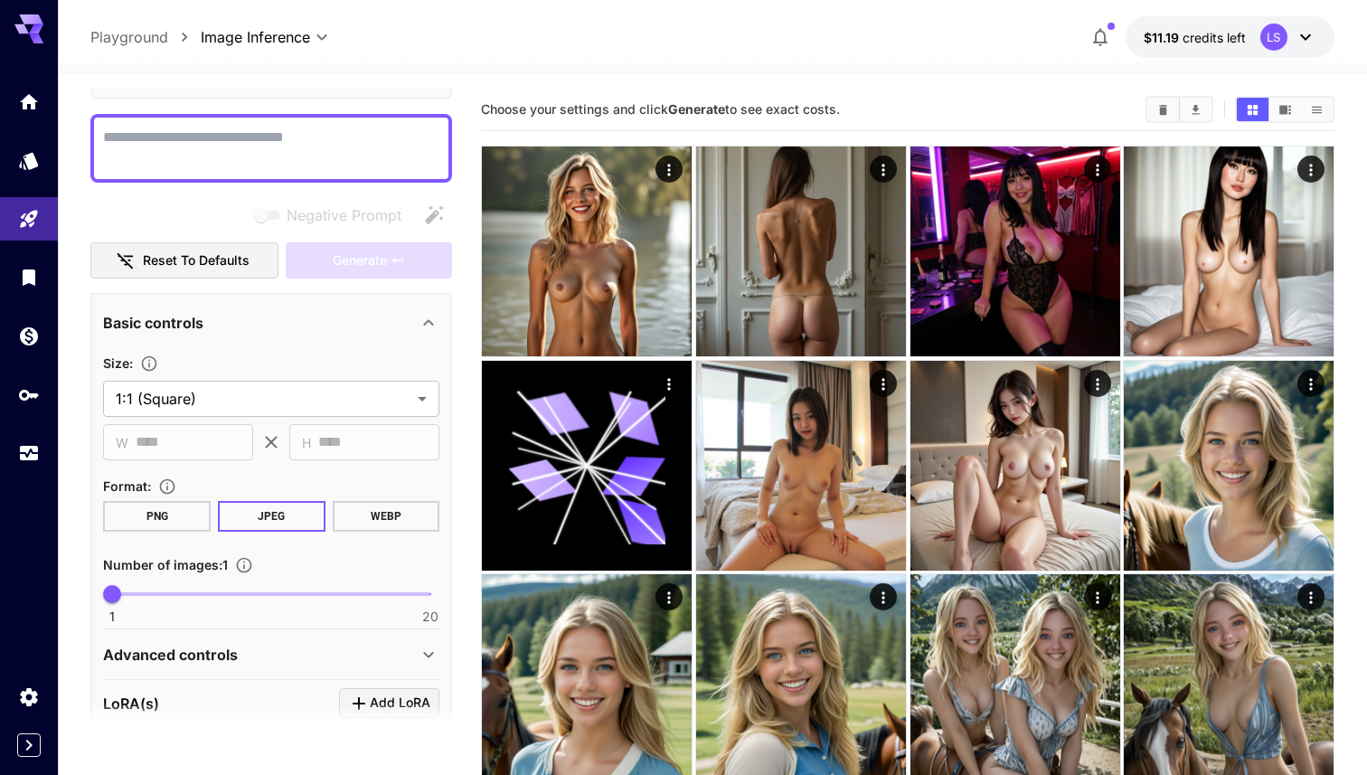
scroll to position [0, 0]
